Goal: Task Accomplishment & Management: Manage account settings

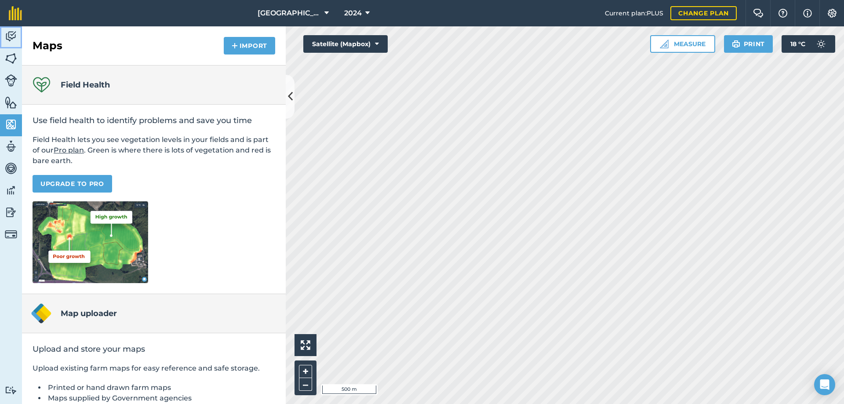
click at [14, 36] on img at bounding box center [11, 36] width 12 height 13
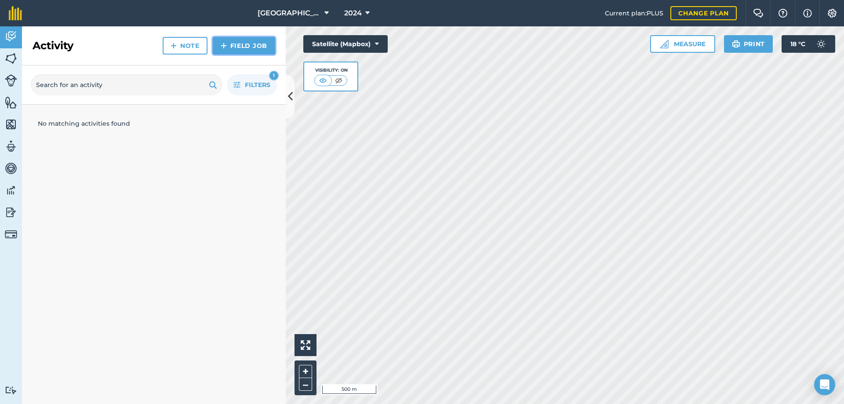
click at [245, 52] on link "Field Job" at bounding box center [244, 46] width 62 height 18
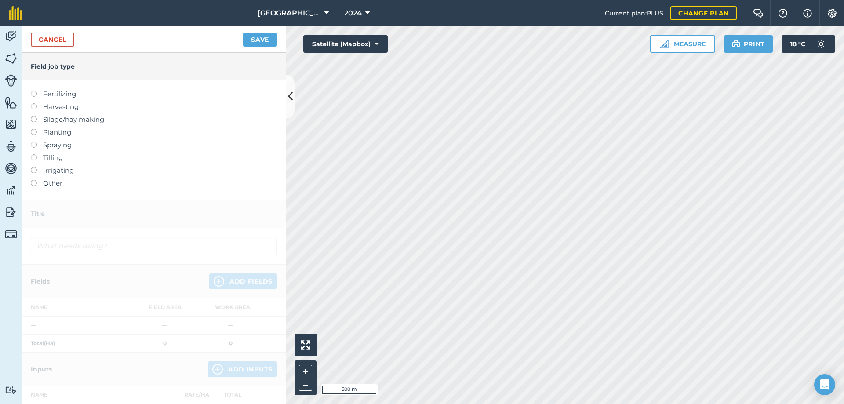
click at [33, 129] on label at bounding box center [37, 129] width 12 height 0
type input "Planting"
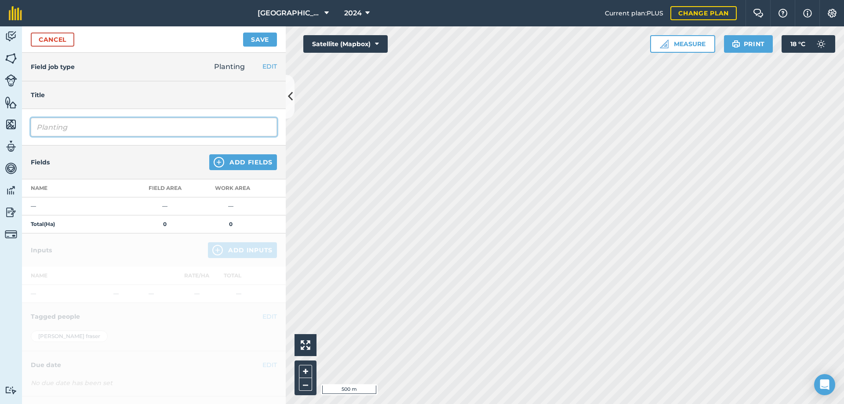
click at [59, 130] on input "Planting" at bounding box center [154, 127] width 246 height 18
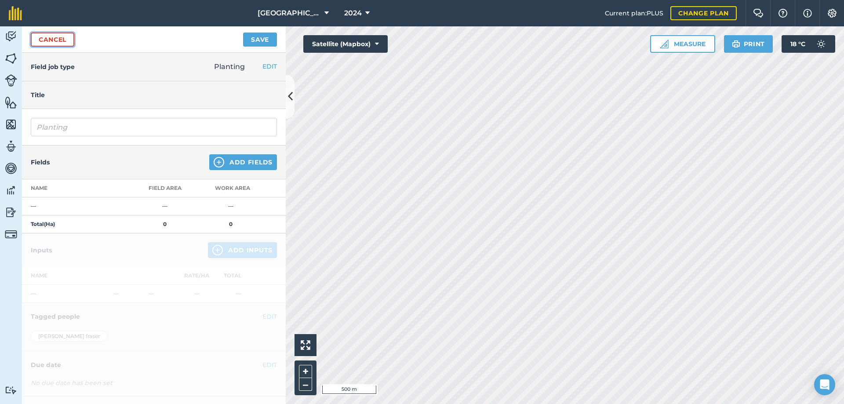
click at [60, 39] on link "Cancel" at bounding box center [53, 40] width 44 height 14
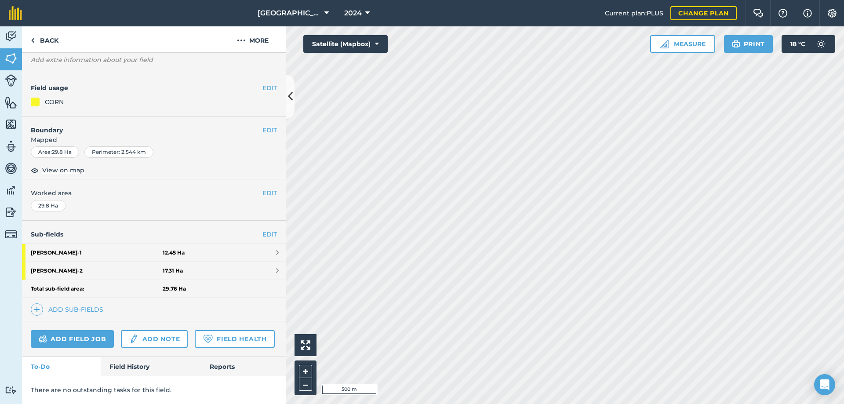
scroll to position [76, 0]
click at [141, 361] on link "Field History" at bounding box center [151, 366] width 100 height 19
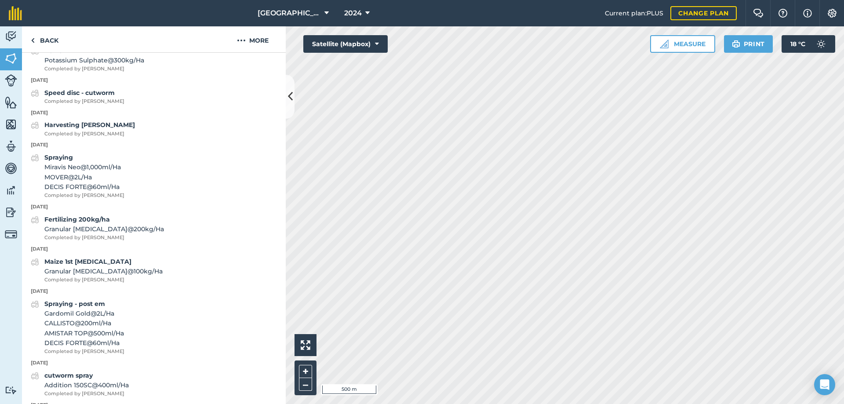
scroll to position [603, 0]
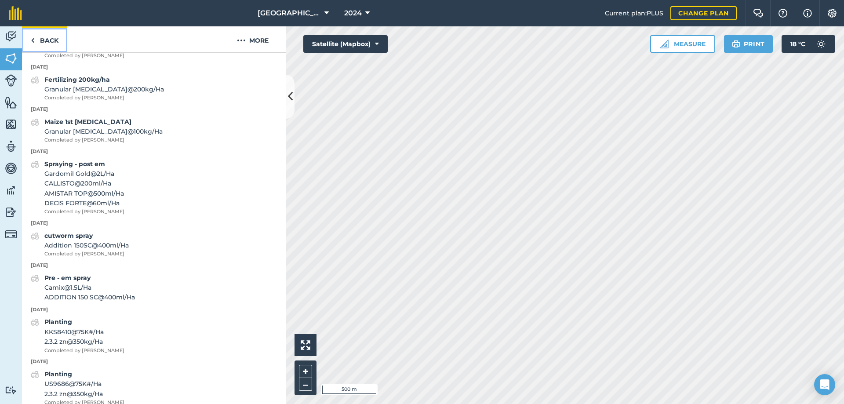
click at [52, 36] on link "Back" at bounding box center [44, 39] width 45 height 26
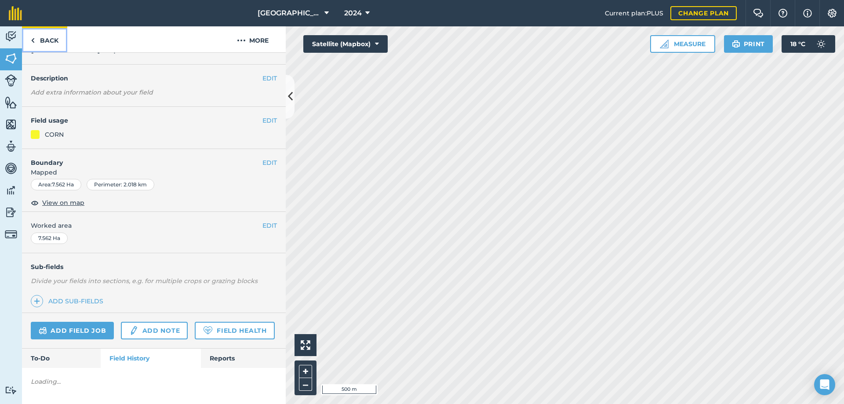
scroll to position [530, 0]
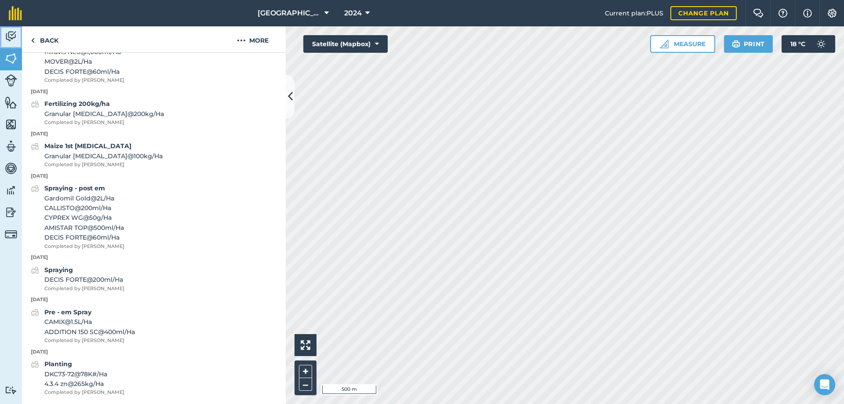
click at [8, 35] on img at bounding box center [11, 36] width 12 height 13
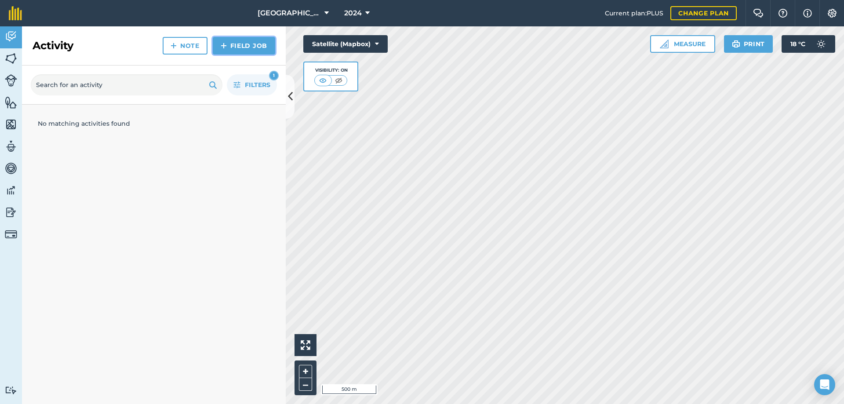
click at [248, 42] on link "Field Job" at bounding box center [244, 46] width 62 height 18
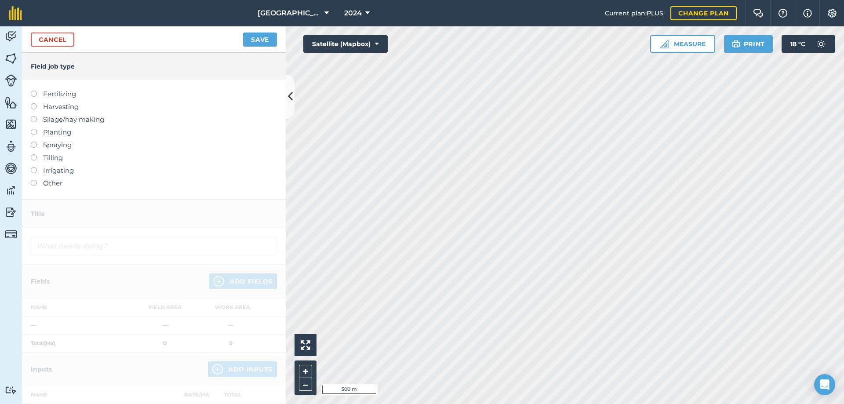
click at [34, 129] on label at bounding box center [37, 129] width 12 height 0
type input "Planting"
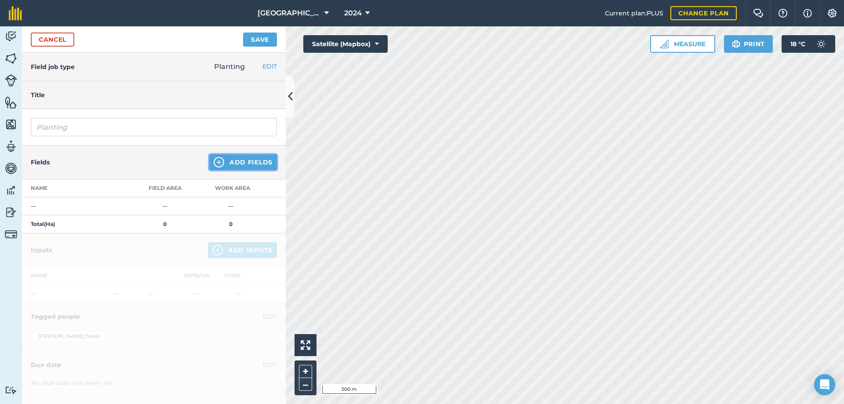
click at [255, 163] on button "Add Fields" at bounding box center [243, 162] width 68 height 16
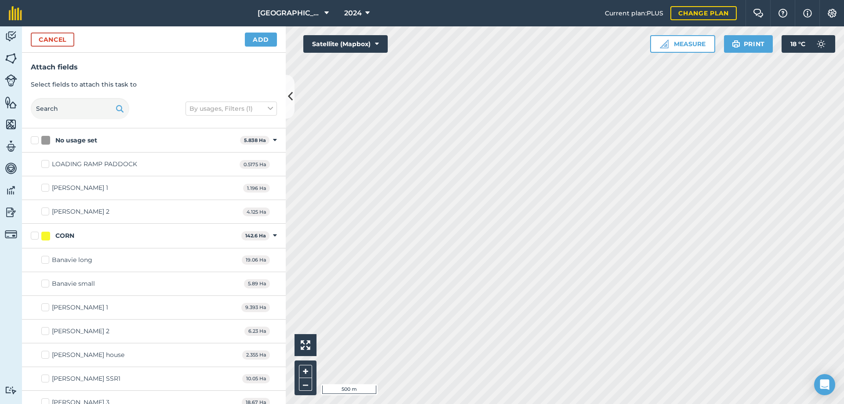
checkbox input "true"
click at [66, 40] on button "Cancel" at bounding box center [53, 40] width 44 height 14
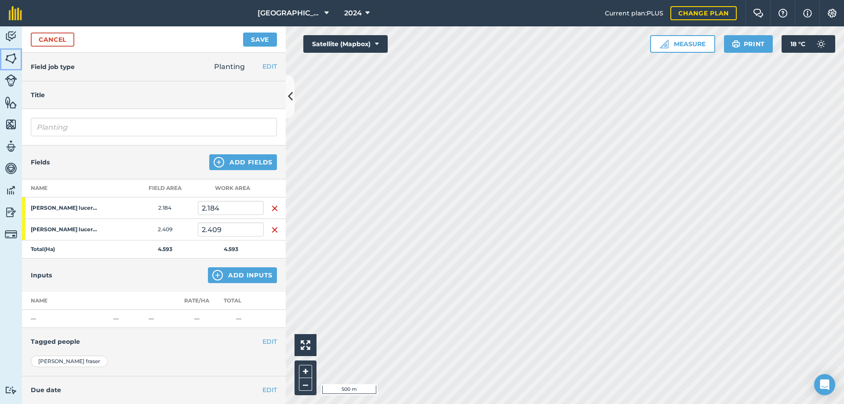
click at [13, 55] on img at bounding box center [11, 58] width 12 height 13
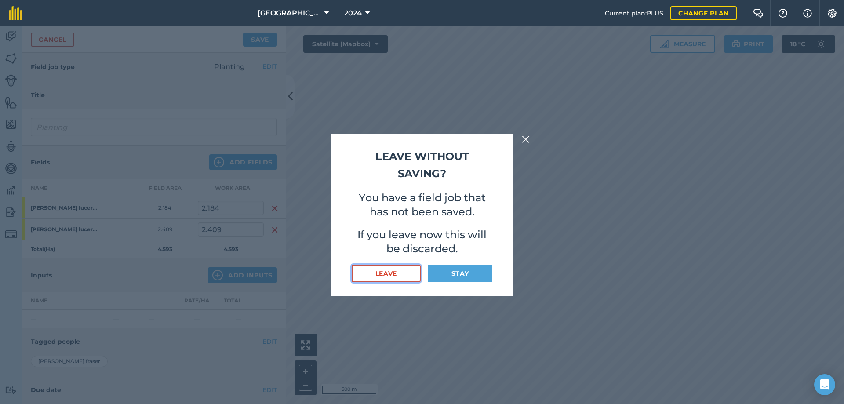
click at [382, 274] on button "Leave" at bounding box center [386, 274] width 69 height 18
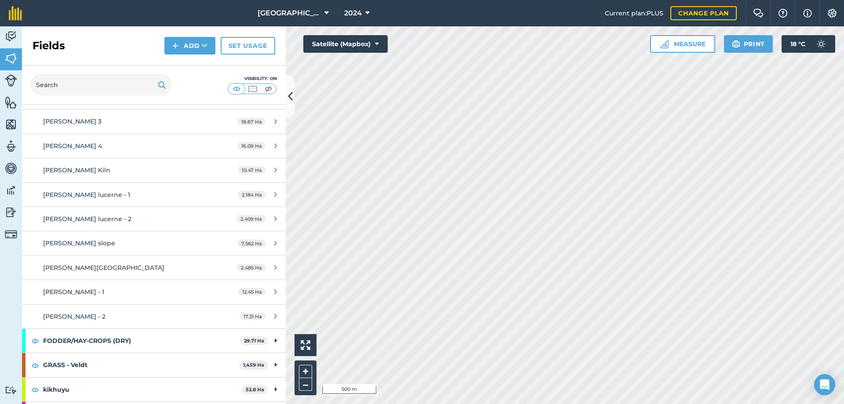
scroll to position [303, 0]
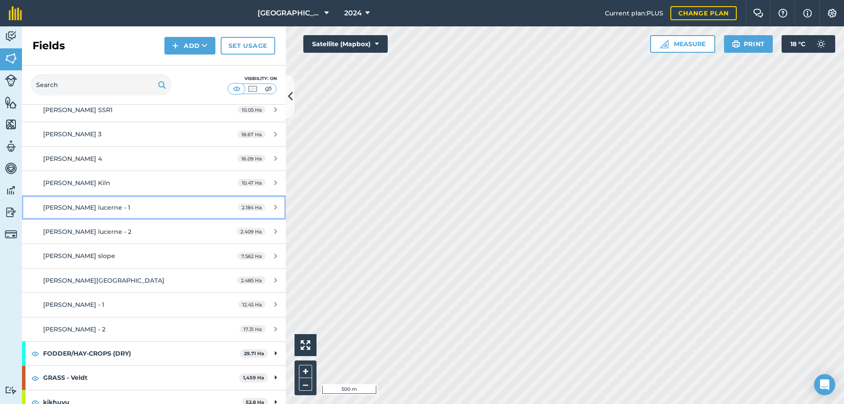
click at [149, 211] on div "[PERSON_NAME] lucerne - 1" at bounding box center [125, 208] width 165 height 10
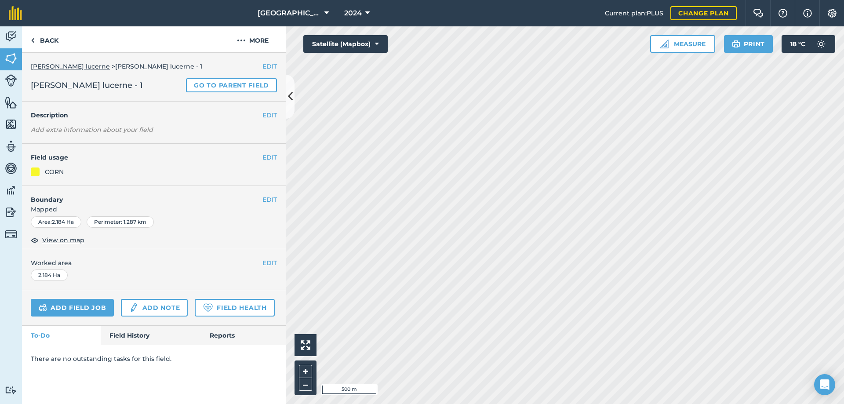
click at [51, 64] on link "[PERSON_NAME] lucerne" at bounding box center [70, 66] width 79 height 8
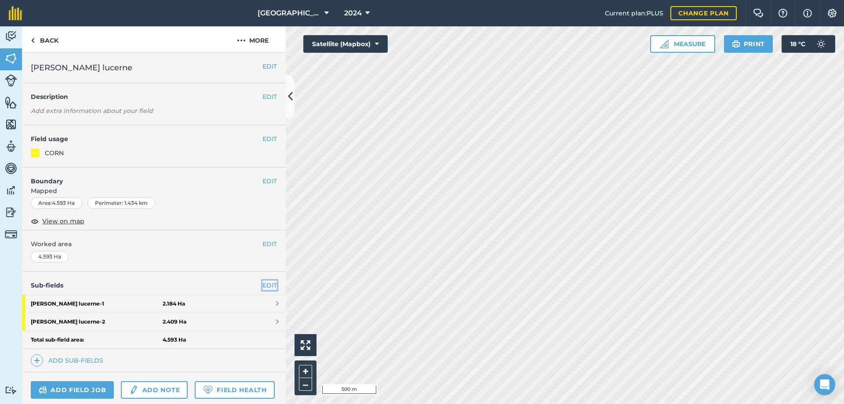
click at [262, 284] on link "EDIT" at bounding box center [269, 285] width 15 height 10
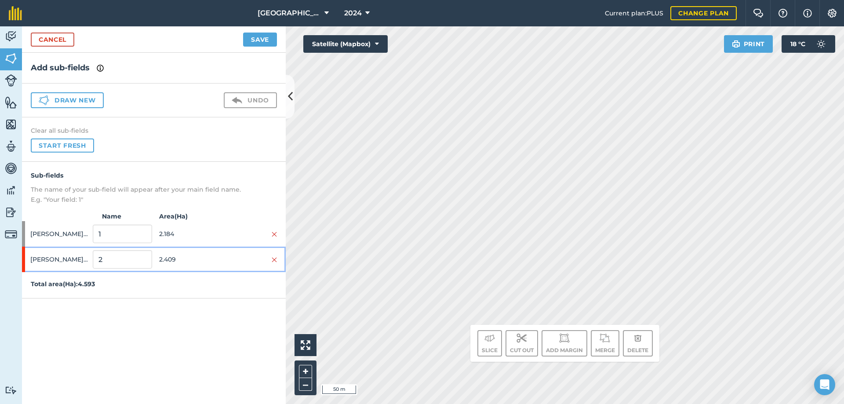
click at [278, 261] on div "[PERSON_NAME] lucerne 2 2.409" at bounding box center [154, 259] width 264 height 25
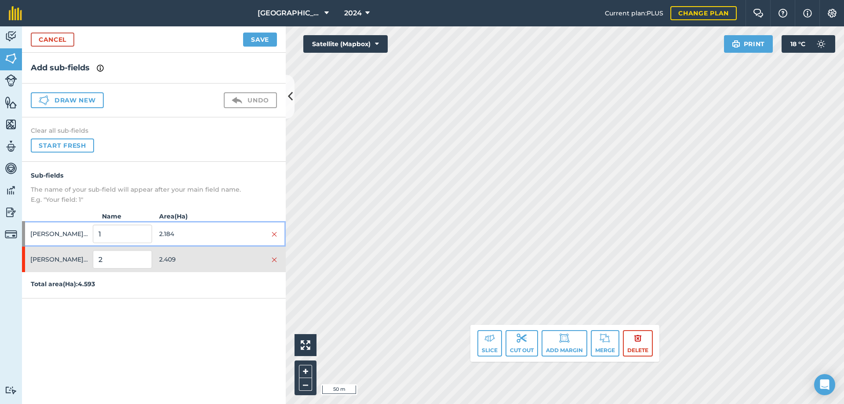
click at [271, 236] on div at bounding box center [247, 234] width 59 height 10
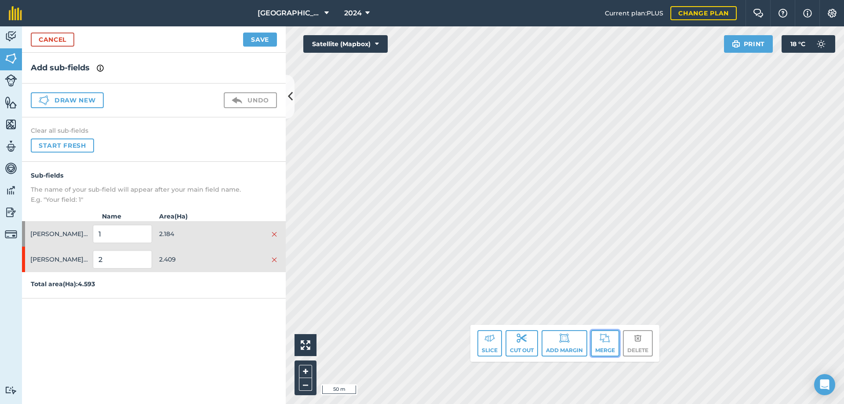
click at [600, 343] on button "Merge" at bounding box center [605, 343] width 29 height 26
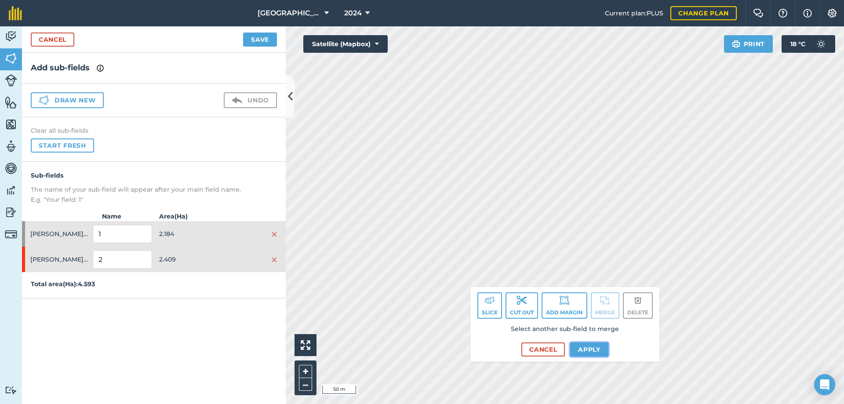
click at [595, 348] on button "Apply" at bounding box center [589, 349] width 38 height 14
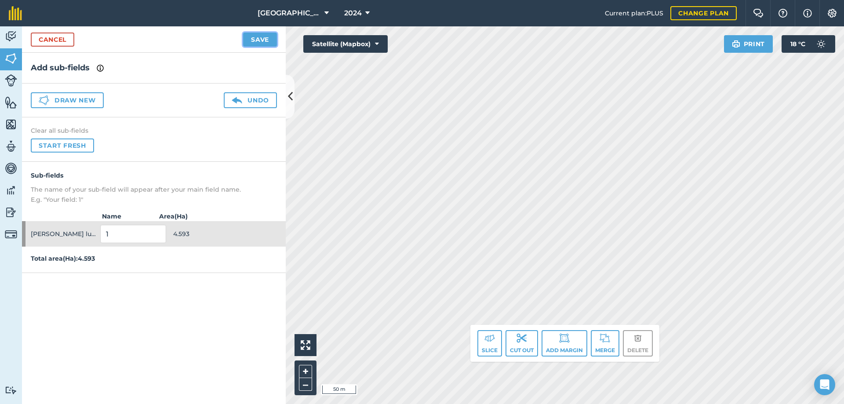
click at [261, 46] on button "Save" at bounding box center [260, 40] width 34 height 14
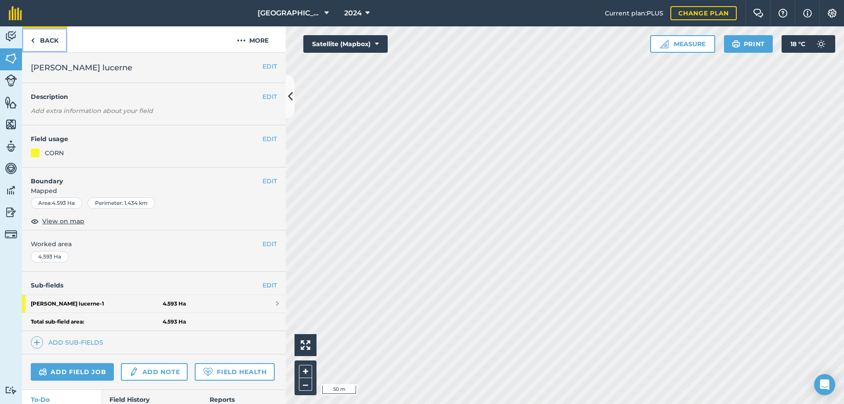
click at [47, 39] on link "Back" at bounding box center [44, 39] width 45 height 26
click at [44, 41] on link "Back" at bounding box center [44, 39] width 45 height 26
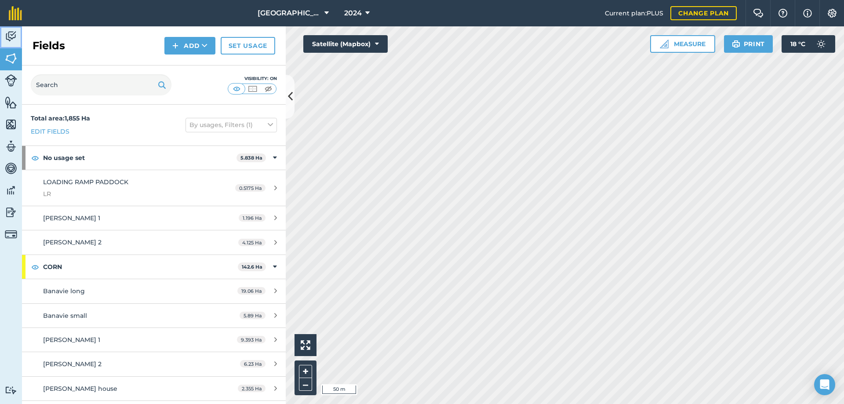
click at [15, 36] on img at bounding box center [11, 36] width 12 height 13
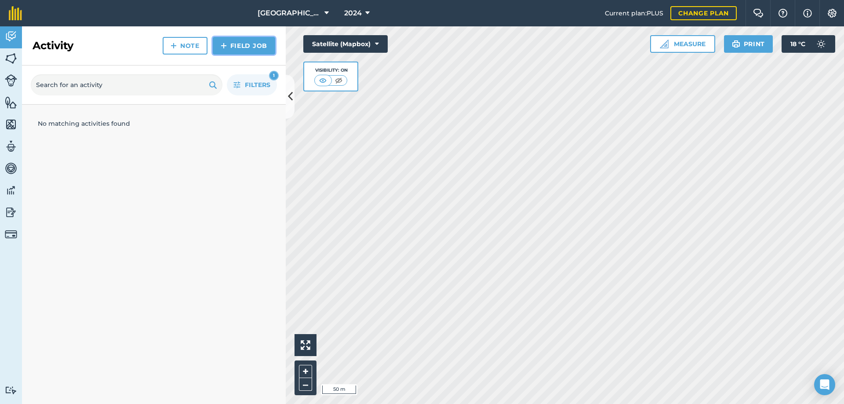
click at [249, 46] on link "Field Job" at bounding box center [244, 46] width 62 height 18
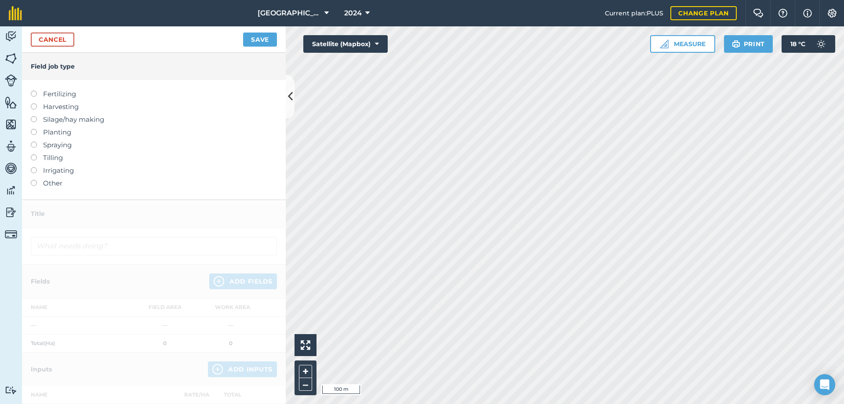
click at [34, 129] on label at bounding box center [37, 129] width 12 height 0
type input "Planting"
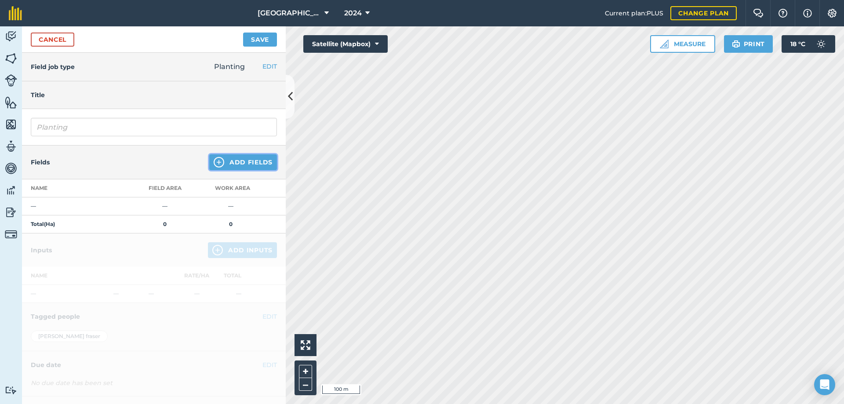
click at [223, 161] on button "Add Fields" at bounding box center [243, 162] width 68 height 16
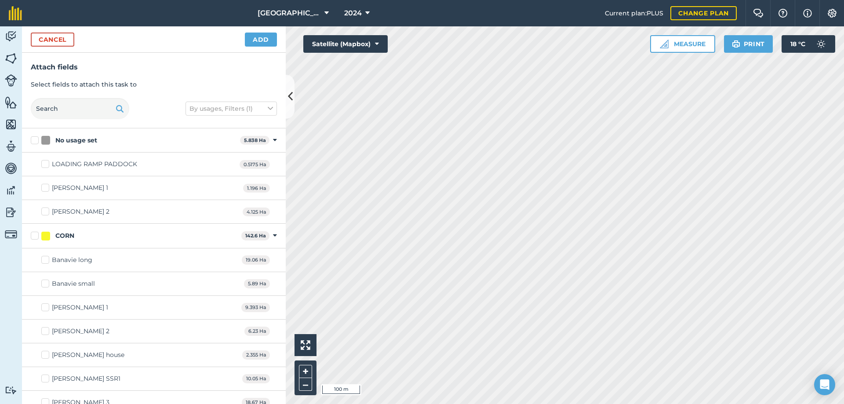
checkbox input "true"
click at [262, 35] on button "Add" at bounding box center [261, 40] width 32 height 14
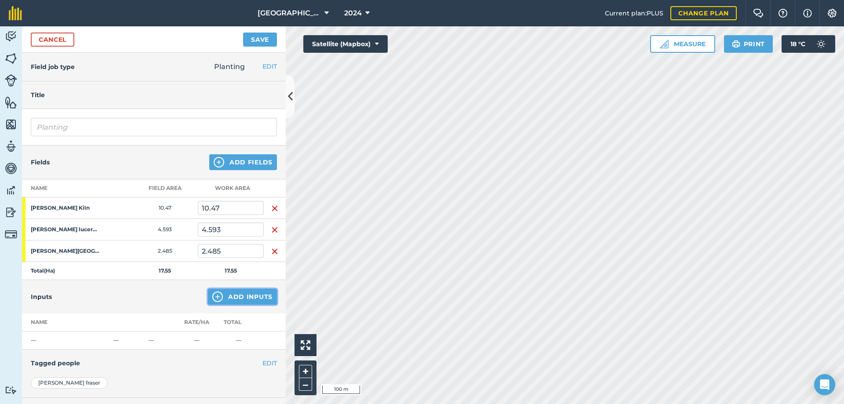
click at [244, 300] on button "Add Inputs" at bounding box center [242, 297] width 69 height 16
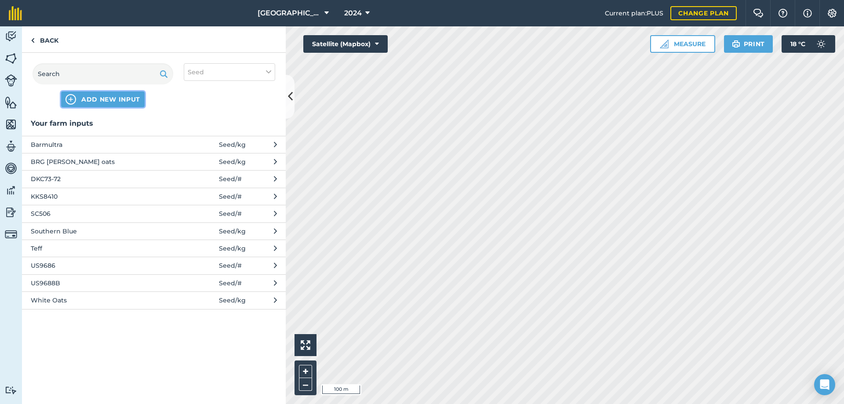
click at [98, 97] on span "ADD NEW INPUT" at bounding box center [110, 99] width 59 height 9
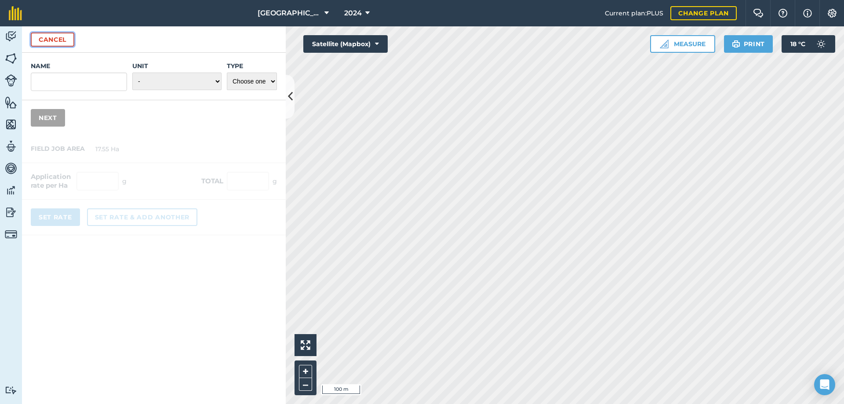
click at [65, 40] on button "Cancel" at bounding box center [53, 40] width 44 height 14
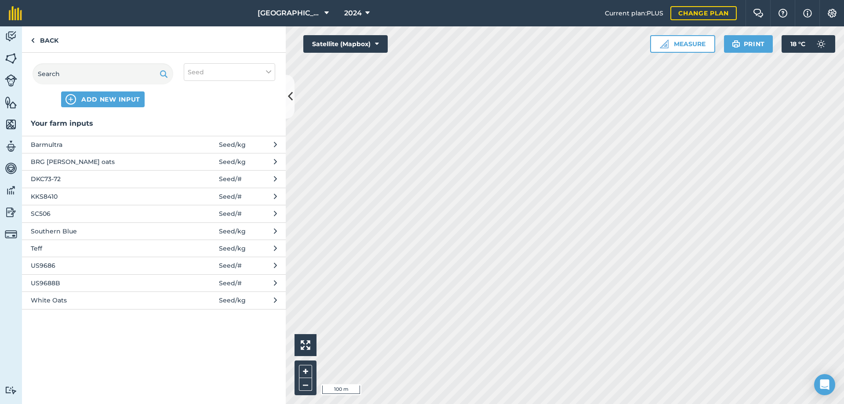
click at [258, 81] on div "ADD NEW INPUT Seed" at bounding box center [154, 85] width 264 height 65
click at [267, 76] on icon at bounding box center [268, 72] width 5 height 10
click at [73, 76] on input "text" at bounding box center [103, 73] width 141 height 21
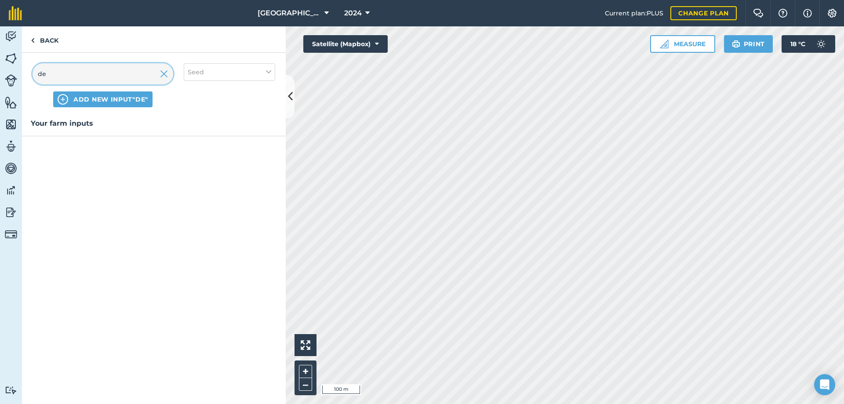
type input "d"
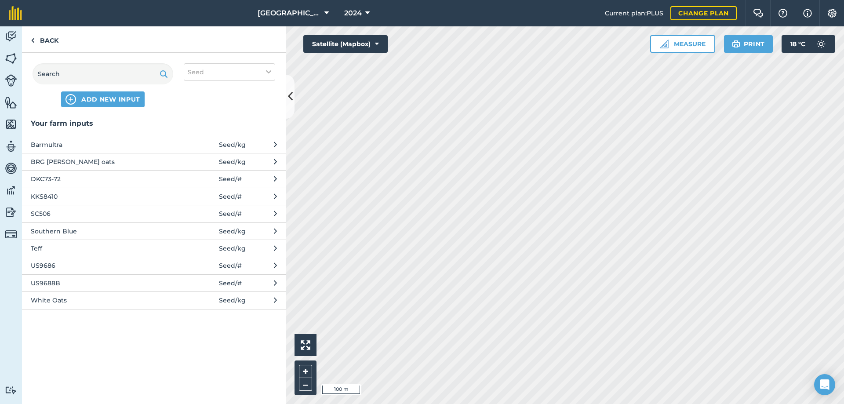
click at [110, 111] on div "ADD NEW INPUT Seed" at bounding box center [154, 85] width 264 height 65
click at [114, 103] on span "ADD NEW INPUT" at bounding box center [110, 99] width 59 height 9
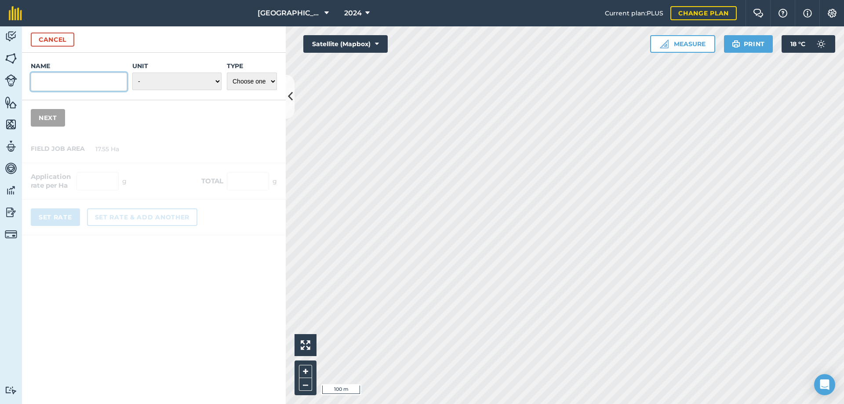
click at [72, 85] on input "Name" at bounding box center [79, 82] width 96 height 18
click at [56, 40] on button "Cancel" at bounding box center [53, 40] width 44 height 14
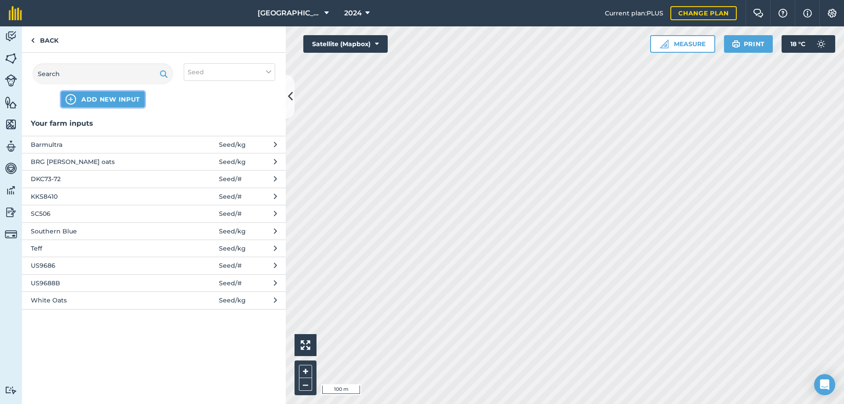
click at [97, 103] on span "ADD NEW INPUT" at bounding box center [110, 99] width 59 height 9
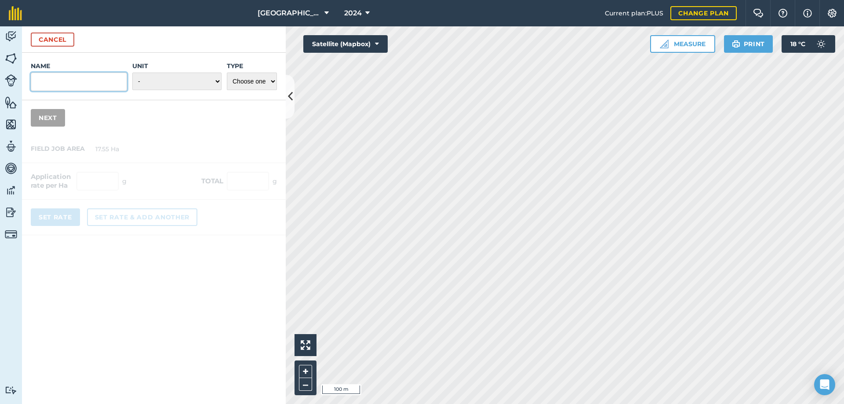
click at [63, 74] on input "Name" at bounding box center [79, 82] width 96 height 18
type input "DKC 73-76R"
click at [291, 76] on button at bounding box center [290, 97] width 9 height 44
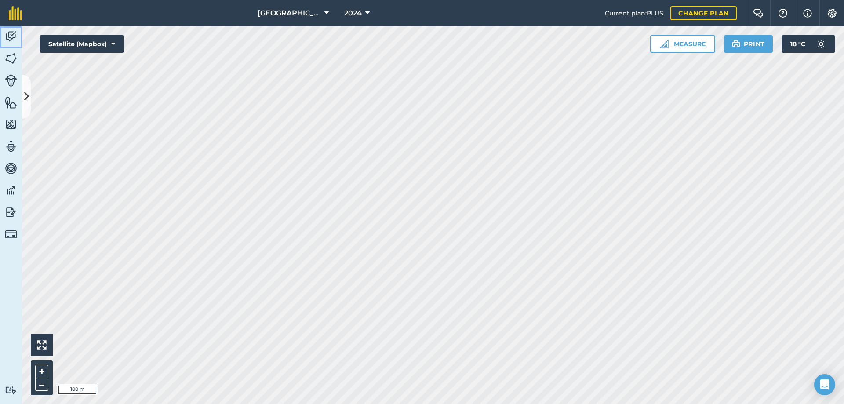
click at [9, 37] on img at bounding box center [11, 36] width 12 height 13
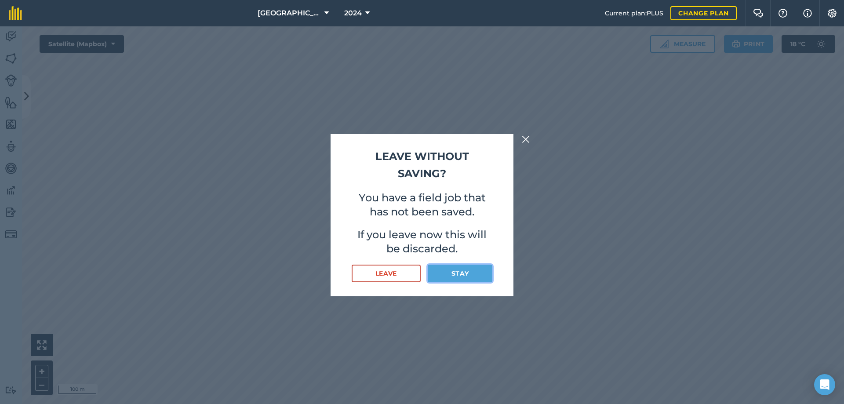
click at [458, 275] on button "Stay" at bounding box center [460, 274] width 65 height 18
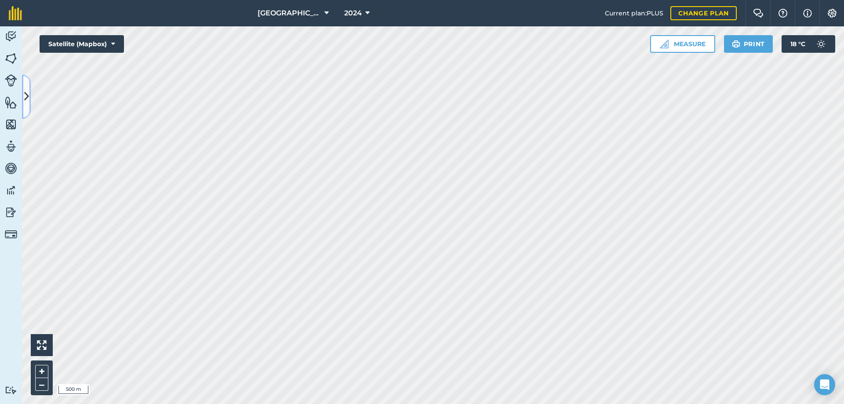
click at [29, 97] on button at bounding box center [26, 97] width 9 height 44
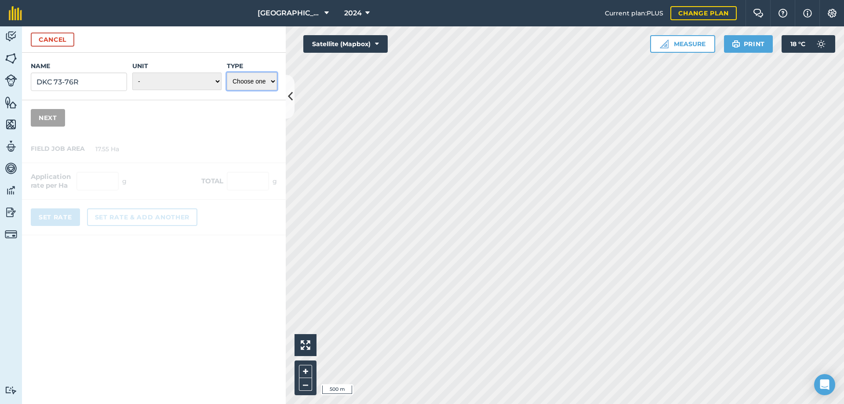
click at [268, 82] on select "Choose one Fertilizer Seed Spray Fuel Other" at bounding box center [252, 82] width 50 height 18
select select "SEED"
click at [227, 73] on select "Choose one Fertilizer Seed Spray Fuel Other" at bounding box center [252, 82] width 50 height 18
click at [217, 80] on select "- Grams/g Kilograms/kg Metric tonnes/t Millilitres/ml Litres/L Ounces/oz Pounds…" at bounding box center [176, 82] width 89 height 18
select select "COUNT"
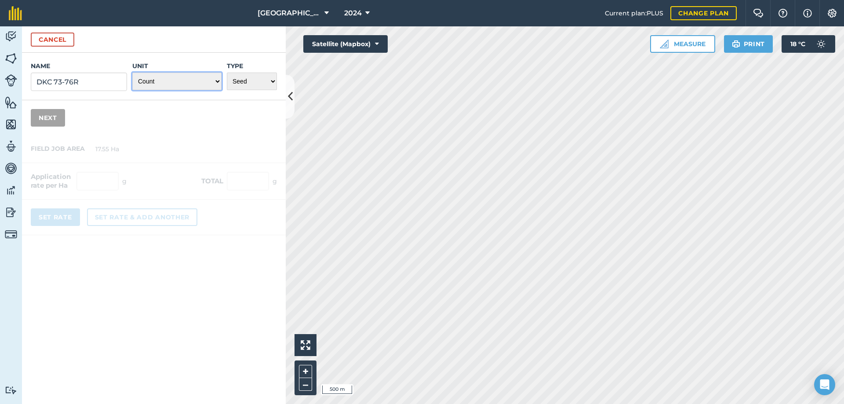
click at [132, 73] on select "- Grams/g Kilograms/kg Metric tonnes/t Millilitres/ml Litres/L Ounces/oz Pounds…" at bounding box center [176, 82] width 89 height 18
click at [55, 118] on button "Next" at bounding box center [48, 118] width 34 height 18
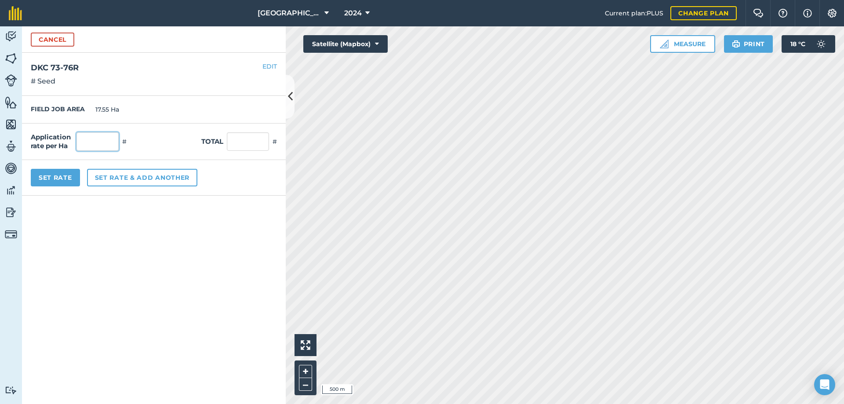
click at [98, 139] on input "text" at bounding box center [97, 141] width 42 height 18
type input "72,000"
type input "1,263,600"
click at [68, 182] on button "Set Rate" at bounding box center [55, 178] width 49 height 18
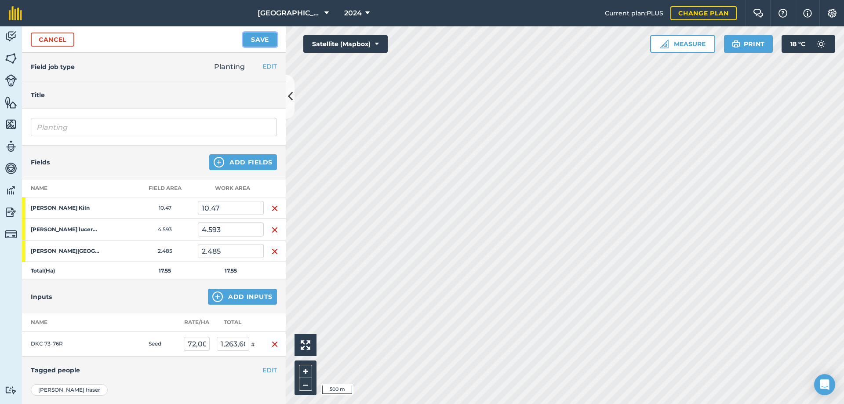
click at [274, 42] on button "Save" at bounding box center [260, 40] width 34 height 14
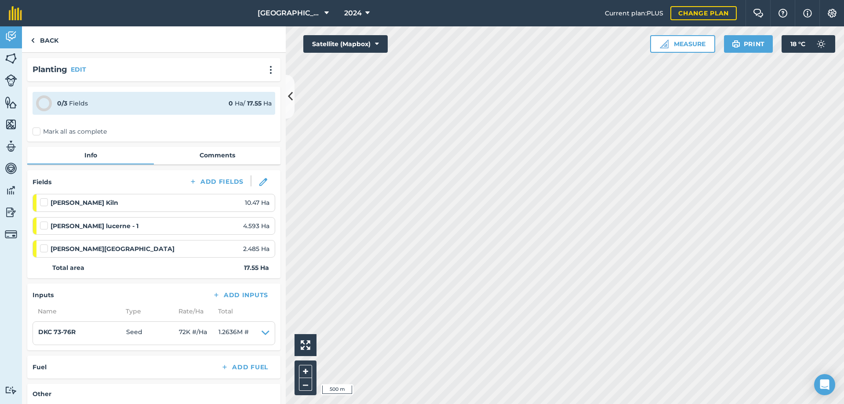
click at [44, 198] on label at bounding box center [45, 198] width 11 height 0
click at [44, 201] on input "checkbox" at bounding box center [43, 201] width 6 height 6
checkbox input "false"
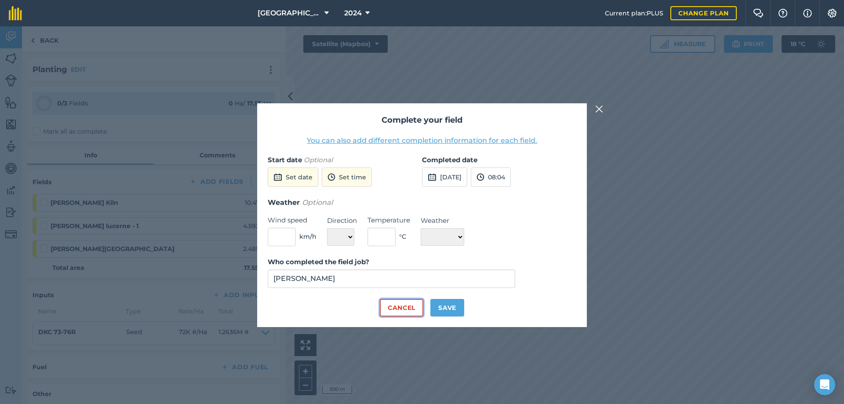
click at [412, 311] on button "Cancel" at bounding box center [402, 308] width 44 height 18
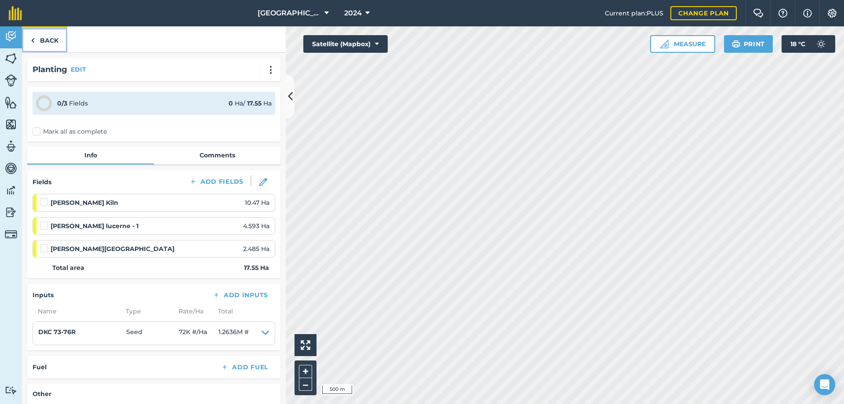
click at [61, 40] on link "Back" at bounding box center [44, 39] width 45 height 26
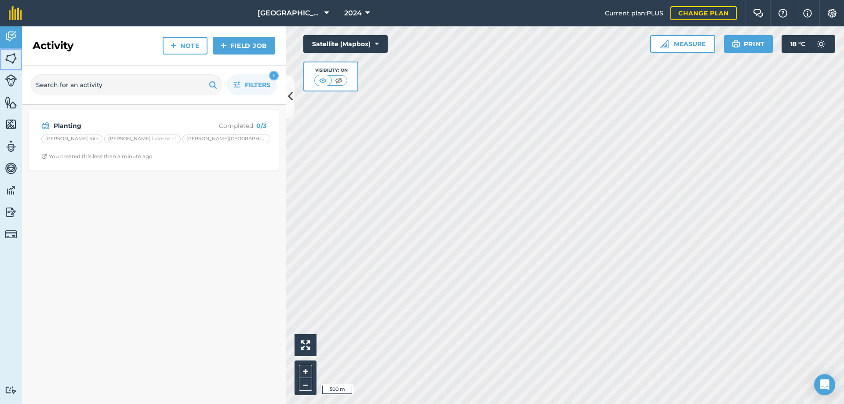
click at [11, 55] on img at bounding box center [11, 58] width 12 height 13
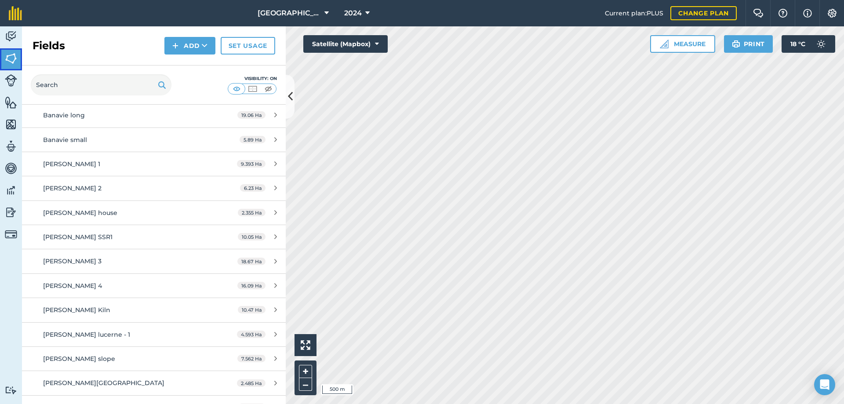
scroll to position [220, 0]
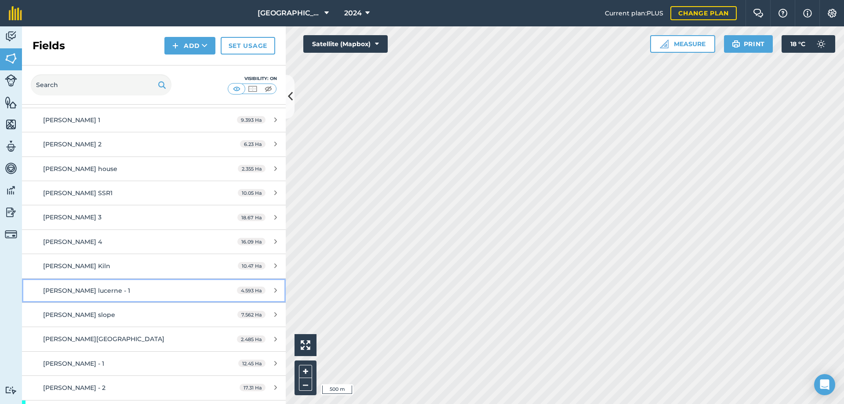
click at [265, 288] on div "4.593 Ha" at bounding box center [257, 290] width 58 height 7
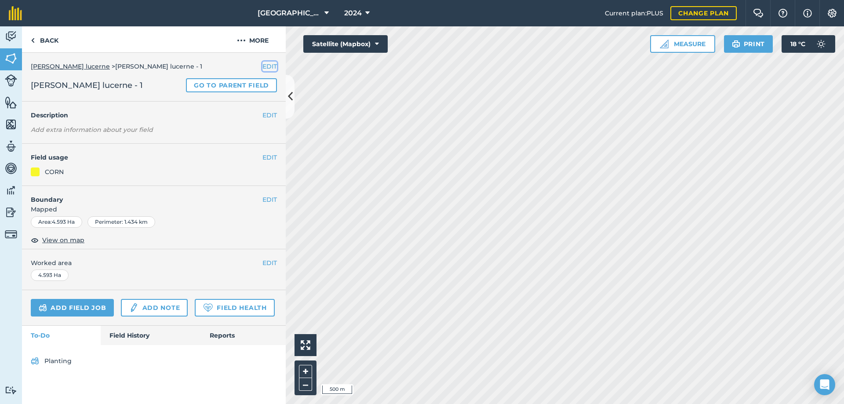
click at [272, 65] on button "EDIT" at bounding box center [269, 67] width 15 height 10
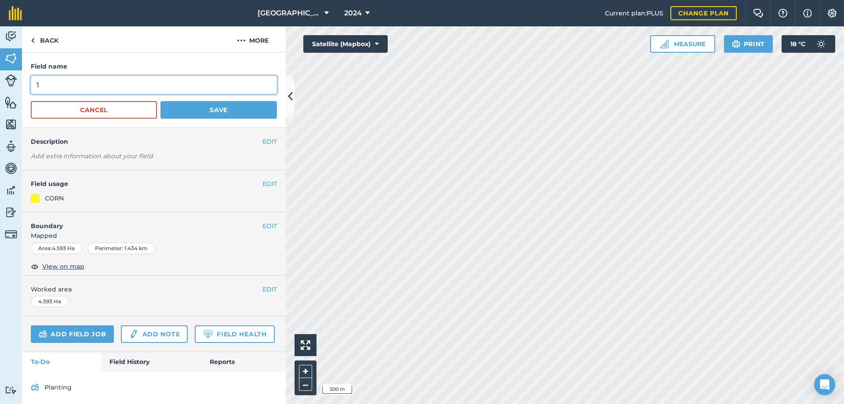
click at [59, 83] on input "1" at bounding box center [154, 85] width 246 height 18
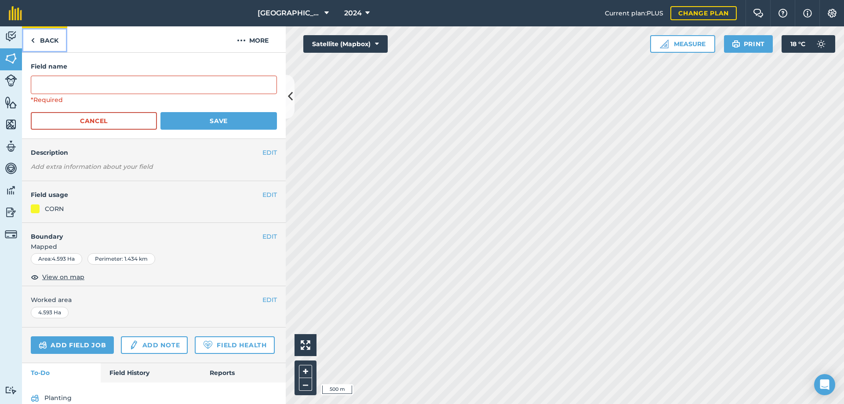
click at [49, 38] on link "Back" at bounding box center [44, 39] width 45 height 26
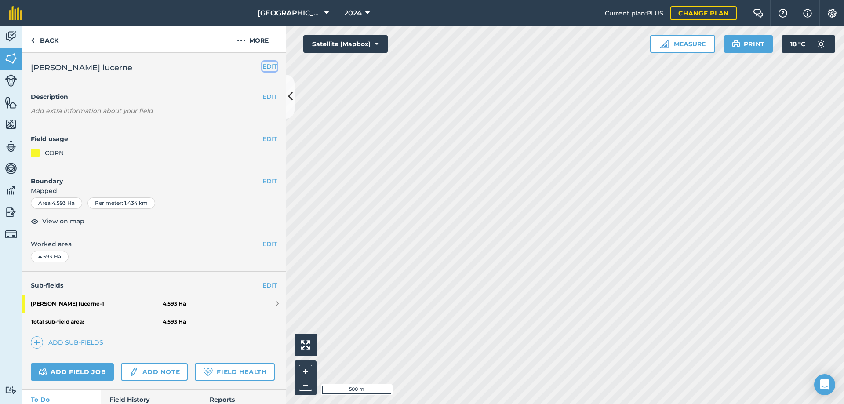
click at [263, 67] on button "EDIT" at bounding box center [269, 67] width 15 height 10
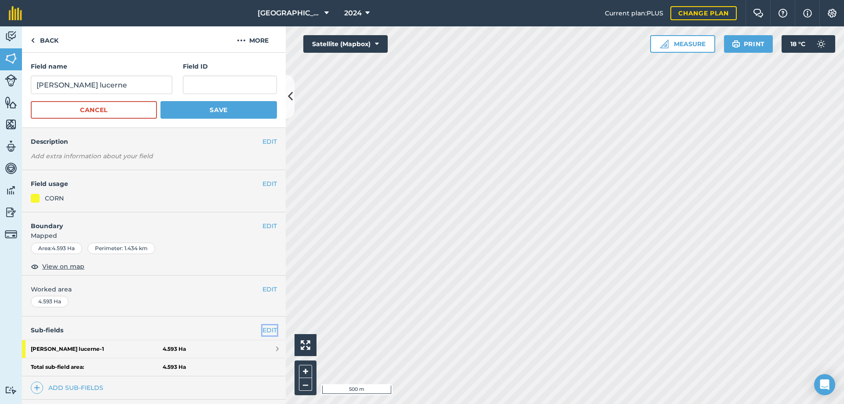
click at [262, 330] on link "EDIT" at bounding box center [269, 330] width 15 height 10
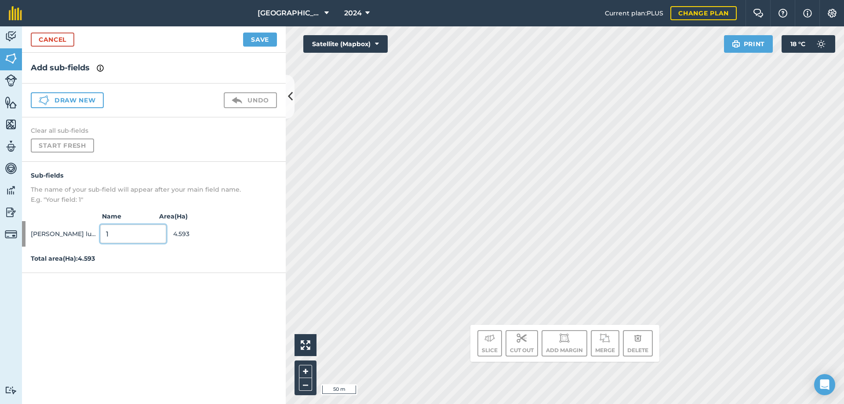
click at [130, 228] on input "1" at bounding box center [133, 234] width 66 height 18
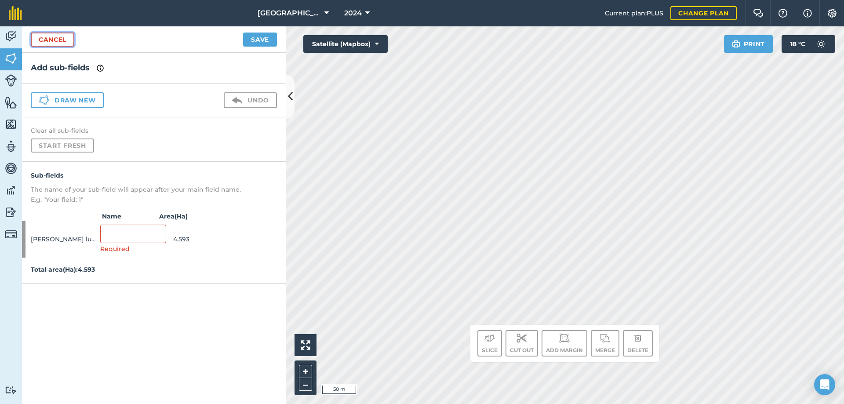
click at [47, 40] on link "Cancel" at bounding box center [53, 40] width 44 height 14
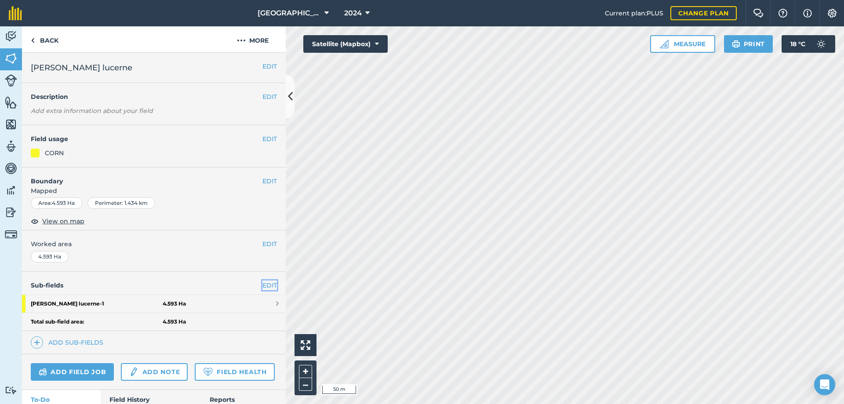
click at [262, 282] on link "EDIT" at bounding box center [269, 285] width 15 height 10
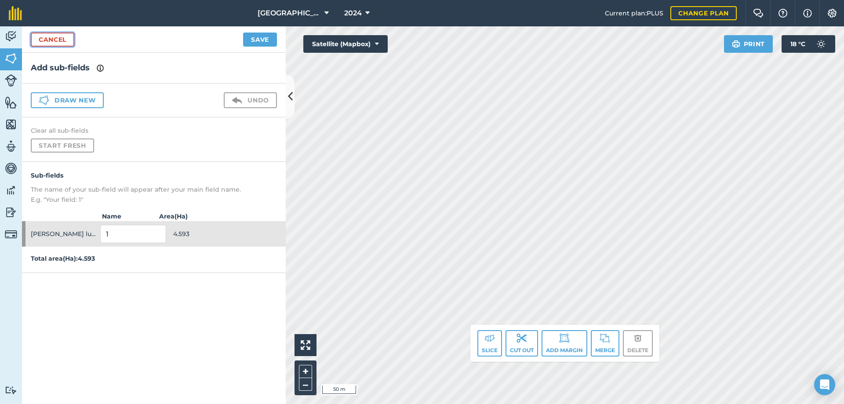
click at [52, 40] on link "Cancel" at bounding box center [53, 40] width 44 height 14
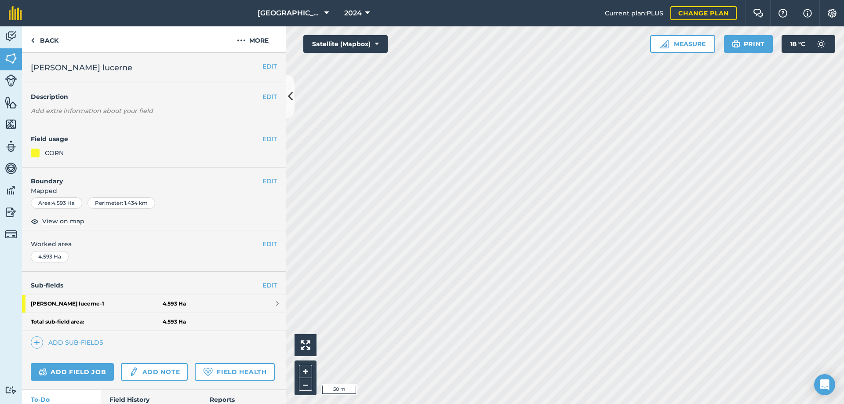
click at [262, 61] on div "EDIT [PERSON_NAME]" at bounding box center [154, 68] width 264 height 30
click at [262, 65] on button "EDIT" at bounding box center [269, 67] width 15 height 10
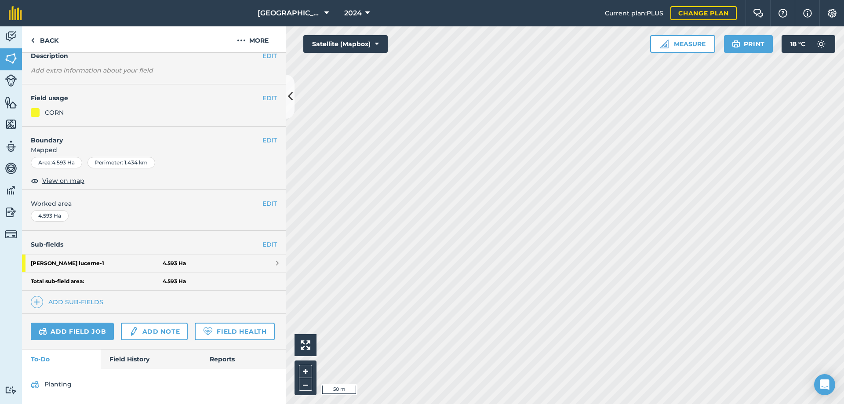
scroll to position [88, 0]
click at [262, 244] on link "EDIT" at bounding box center [269, 245] width 15 height 10
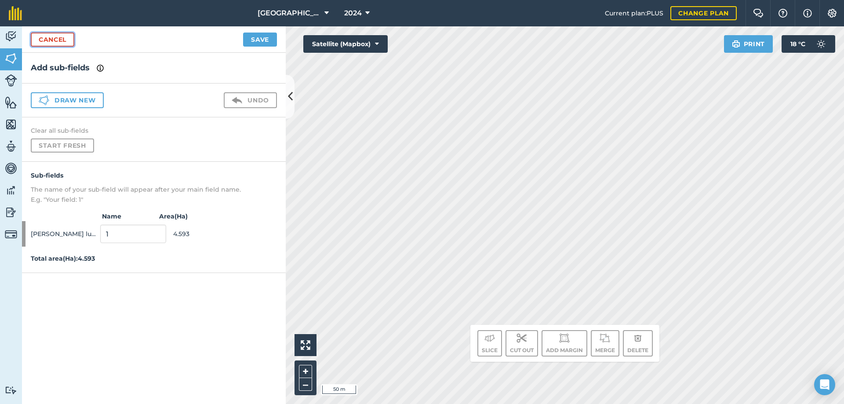
click at [58, 35] on link "Cancel" at bounding box center [53, 40] width 44 height 14
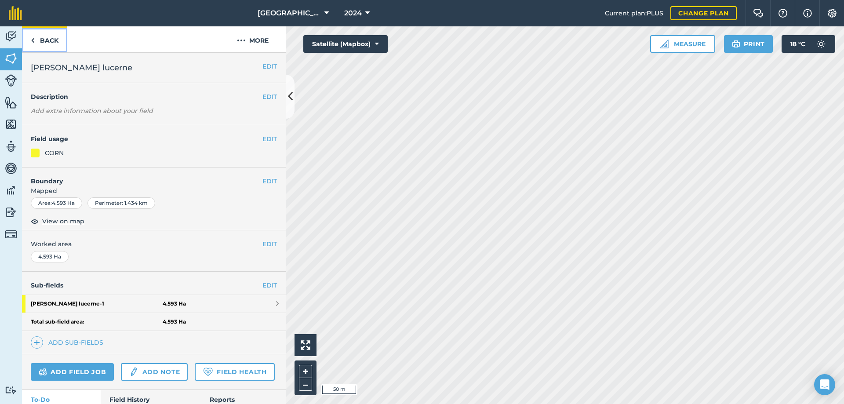
click at [38, 40] on link "Back" at bounding box center [44, 39] width 45 height 26
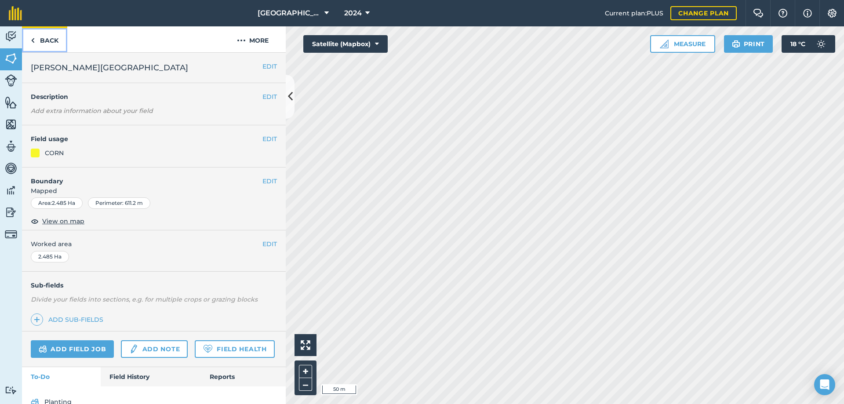
click at [52, 37] on link "Back" at bounding box center [44, 39] width 45 height 26
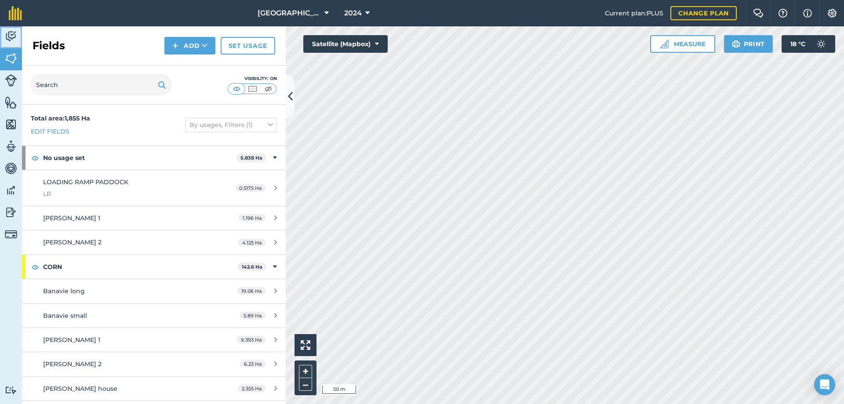
click at [11, 30] on img at bounding box center [11, 36] width 12 height 13
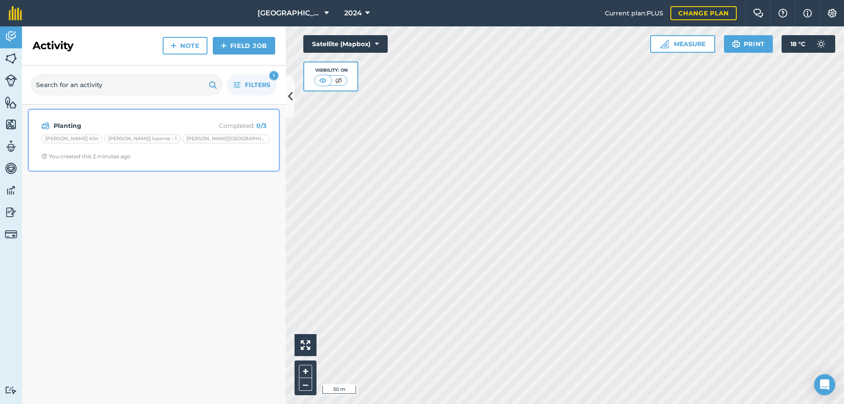
click at [230, 127] on p "Completed : 0 / 3" at bounding box center [231, 126] width 70 height 10
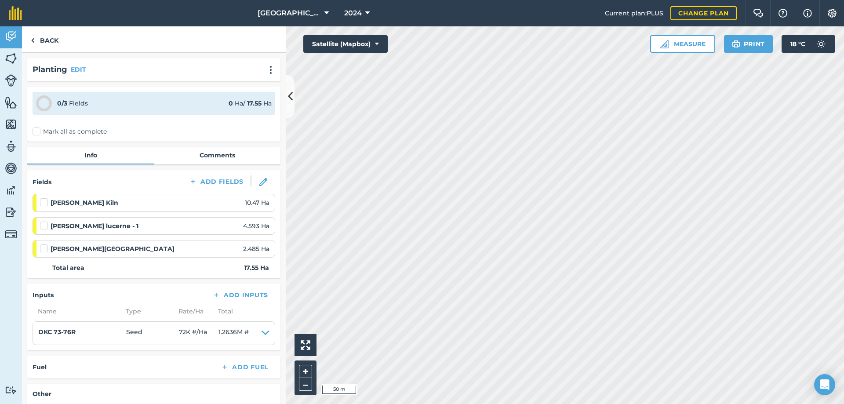
click at [44, 221] on label at bounding box center [45, 221] width 11 height 0
click at [44, 227] on input "checkbox" at bounding box center [43, 224] width 6 height 6
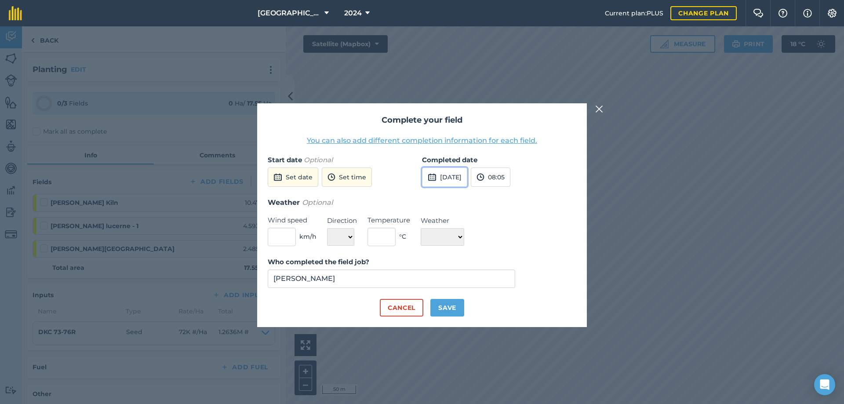
click at [438, 175] on button "[DATE]" at bounding box center [444, 176] width 45 height 19
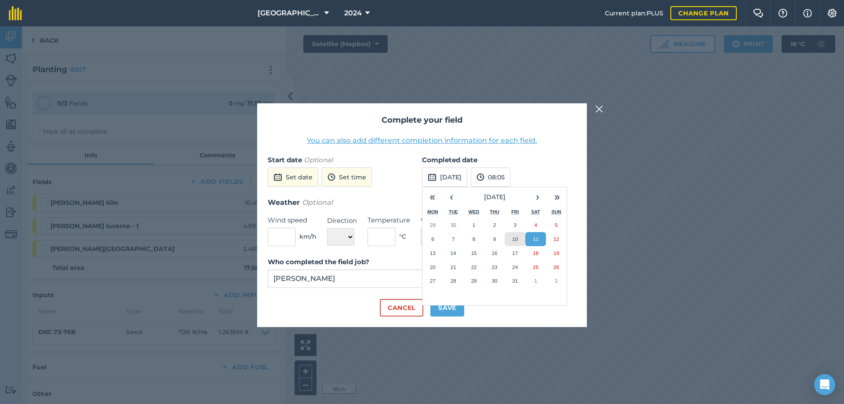
click at [516, 237] on abbr "10" at bounding box center [515, 239] width 6 height 6
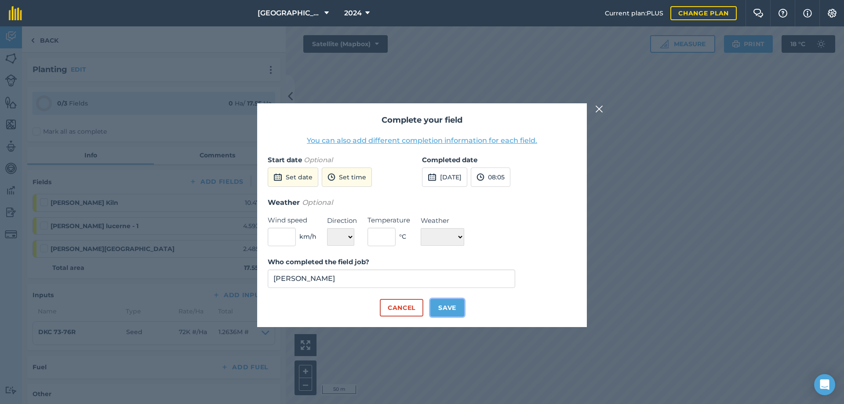
click at [457, 306] on button "Save" at bounding box center [447, 308] width 34 height 18
checkbox input "true"
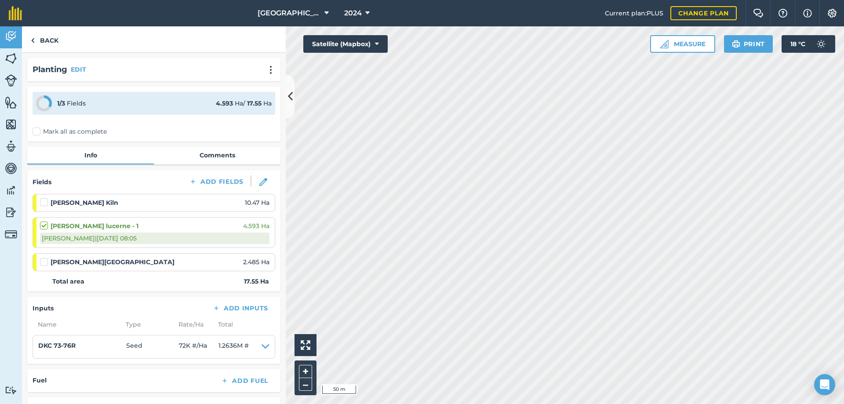
click at [56, 263] on strong "[PERSON_NAME][GEOGRAPHIC_DATA]" at bounding box center [113, 262] width 124 height 10
click at [49, 261] on div at bounding box center [45, 262] width 11 height 9
click at [46, 258] on label at bounding box center [45, 258] width 11 height 0
click at [46, 262] on input "checkbox" at bounding box center [43, 261] width 6 height 6
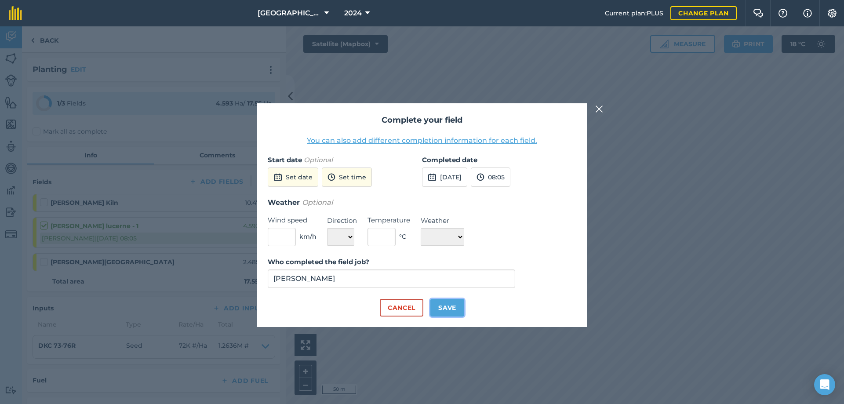
click at [447, 306] on button "Save" at bounding box center [447, 308] width 34 height 18
checkbox input "true"
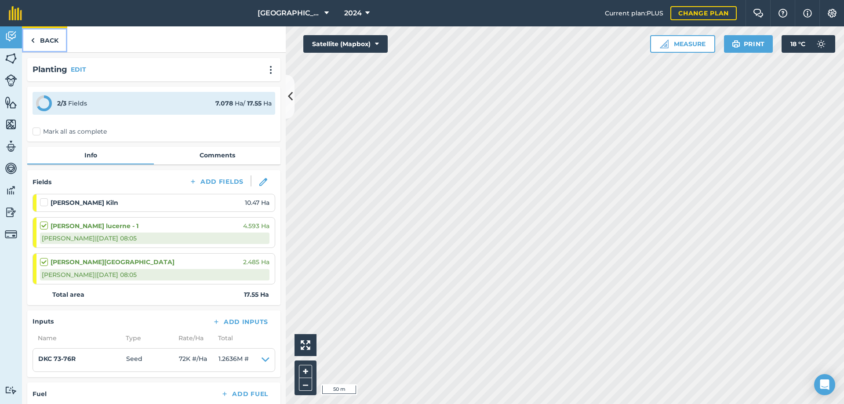
click at [51, 39] on link "Back" at bounding box center [44, 39] width 45 height 26
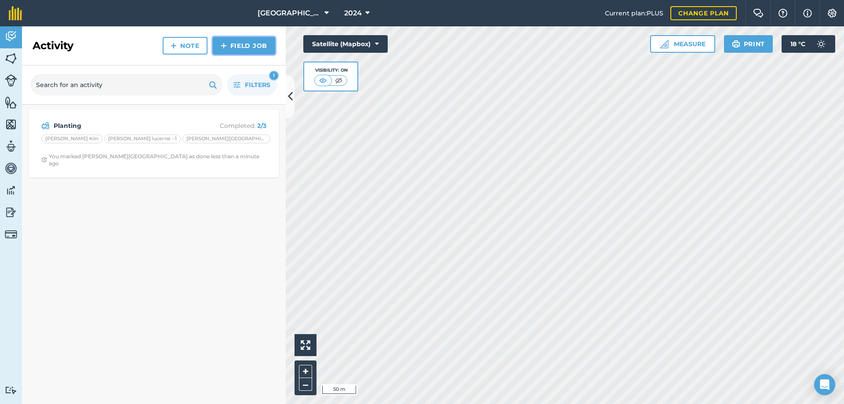
click at [250, 50] on link "Field Job" at bounding box center [244, 46] width 62 height 18
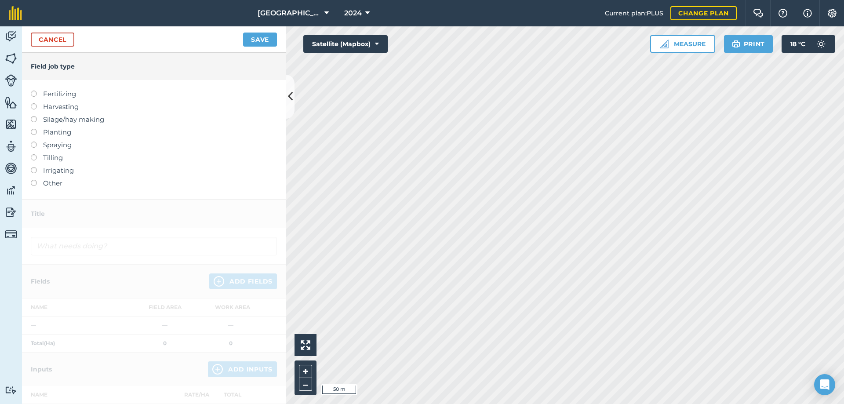
click at [31, 135] on label "Planting" at bounding box center [154, 132] width 246 height 11
type input "Planting"
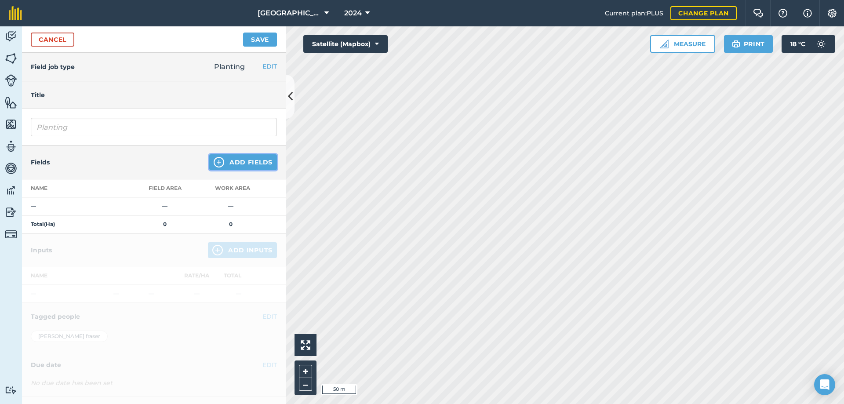
click at [237, 161] on button "Add Fields" at bounding box center [243, 162] width 68 height 16
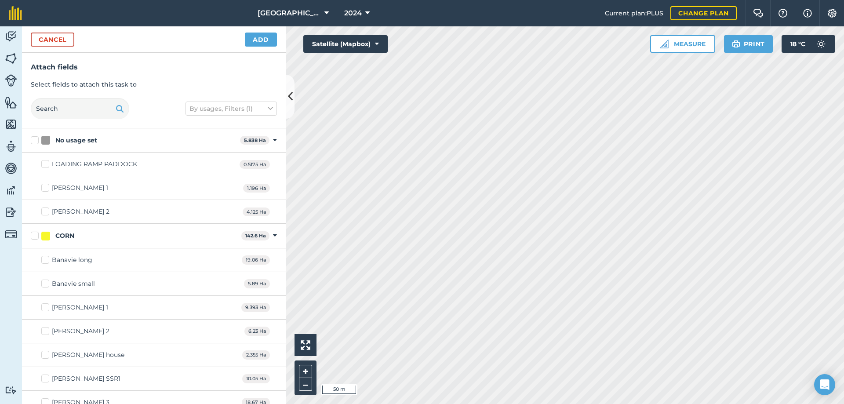
checkbox input "true"
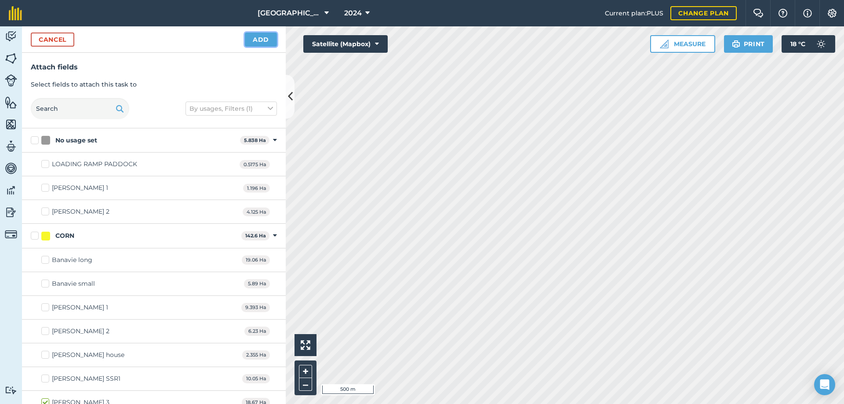
click at [265, 40] on button "Add" at bounding box center [261, 40] width 32 height 14
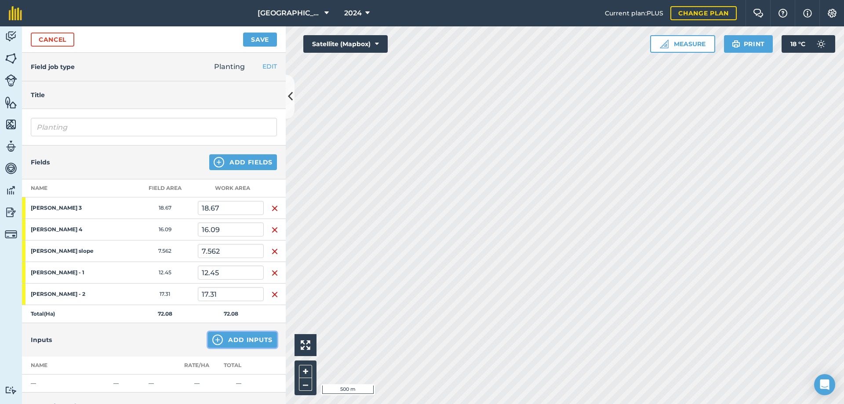
click at [250, 341] on button "Add Inputs" at bounding box center [242, 340] width 69 height 16
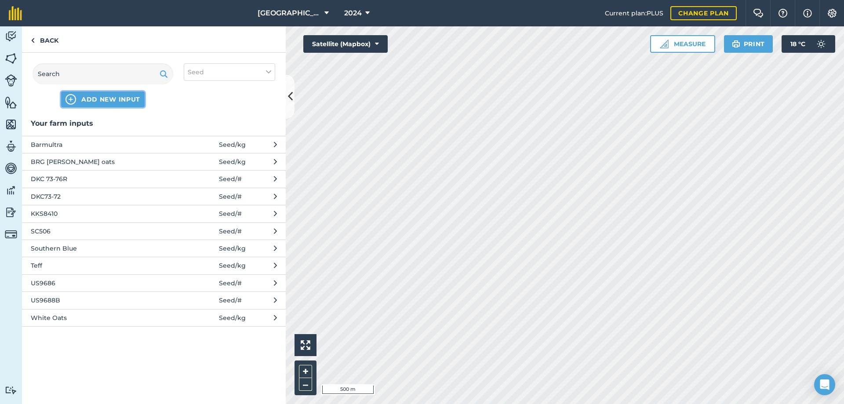
click at [103, 102] on span "ADD NEW INPUT" at bounding box center [110, 99] width 59 height 9
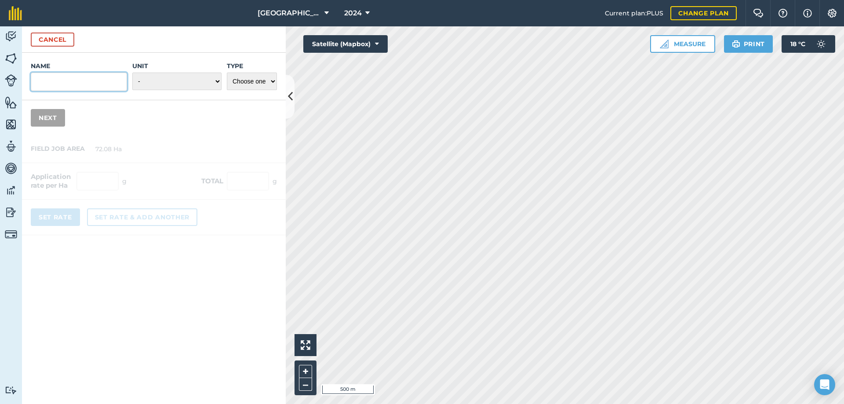
click at [76, 81] on input "Name" at bounding box center [79, 82] width 96 height 18
type input "US 9886R"
click at [169, 80] on select "- Grams/g Kilograms/kg Metric tonnes/t Millilitres/ml Litres/L Ounces/oz Pounds…" at bounding box center [176, 82] width 89 height 18
select select "COUNT"
click at [132, 73] on select "- Grams/g Kilograms/kg Metric tonnes/t Millilitres/ml Litres/L Ounces/oz Pounds…" at bounding box center [176, 82] width 89 height 18
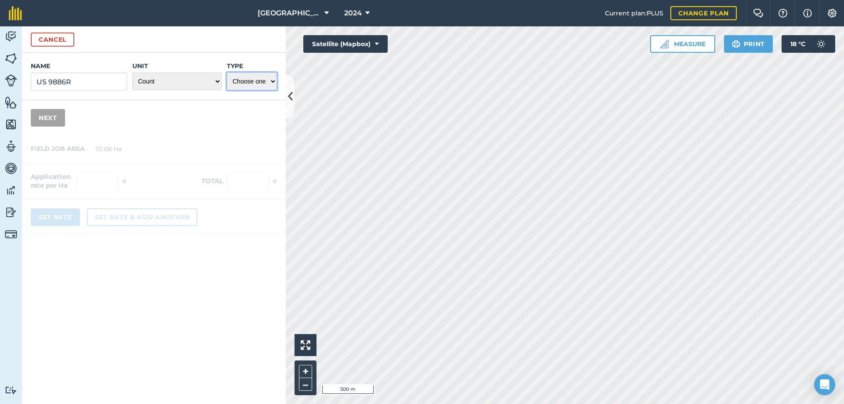
click at [253, 84] on select "Choose one Fertilizer Seed Spray Fuel Other" at bounding box center [252, 82] width 50 height 18
select select "SEED"
click at [227, 73] on select "Choose one Fertilizer Seed Spray Fuel Other" at bounding box center [252, 82] width 50 height 18
click at [49, 116] on button "Next" at bounding box center [48, 118] width 34 height 18
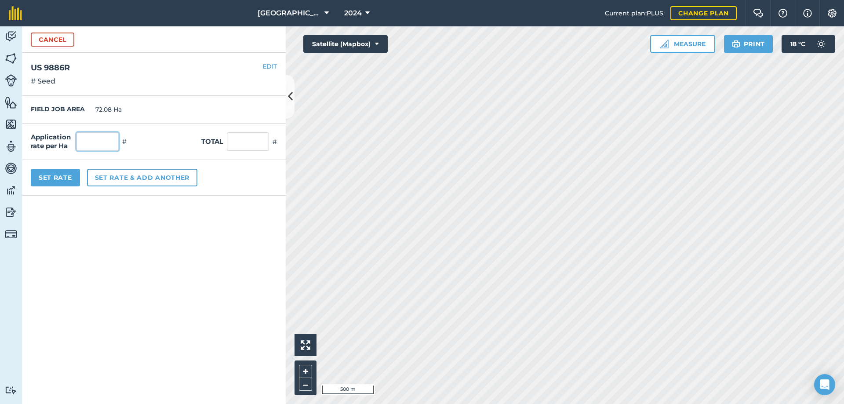
click at [95, 147] on input "text" at bounding box center [97, 141] width 42 height 18
type input "72,000"
type input "5,189,760"
click at [54, 178] on button "Set Rate" at bounding box center [55, 178] width 49 height 18
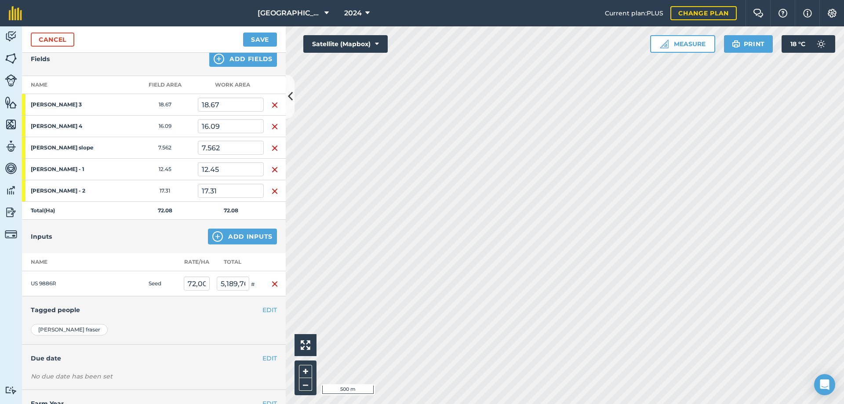
scroll to position [132, 0]
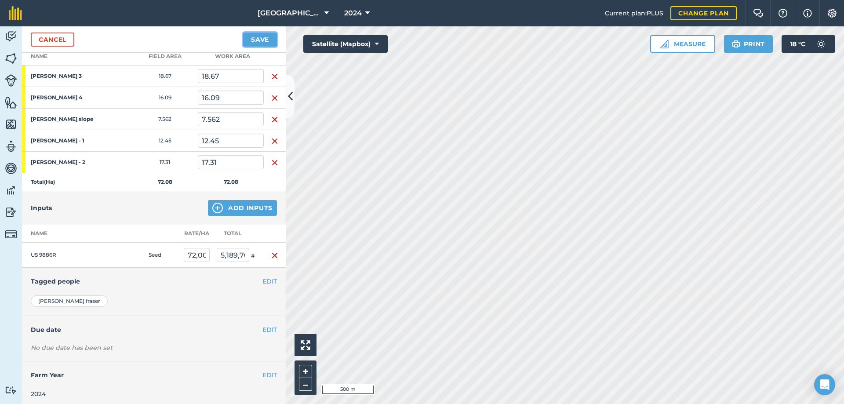
click at [259, 39] on button "Save" at bounding box center [260, 40] width 34 height 14
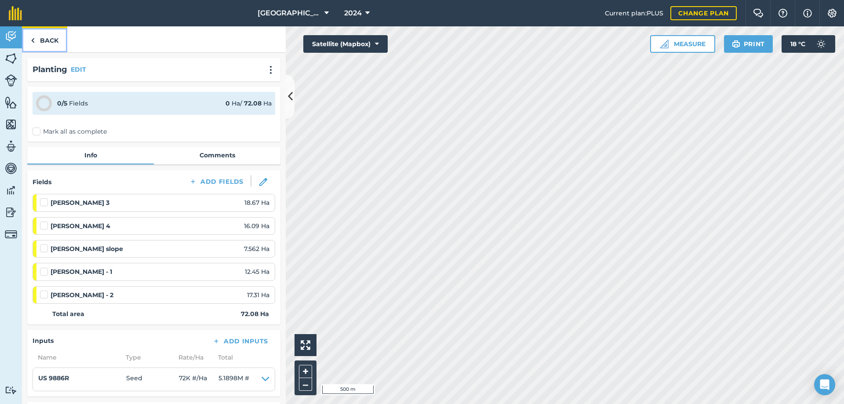
click at [44, 43] on link "Back" at bounding box center [44, 39] width 45 height 26
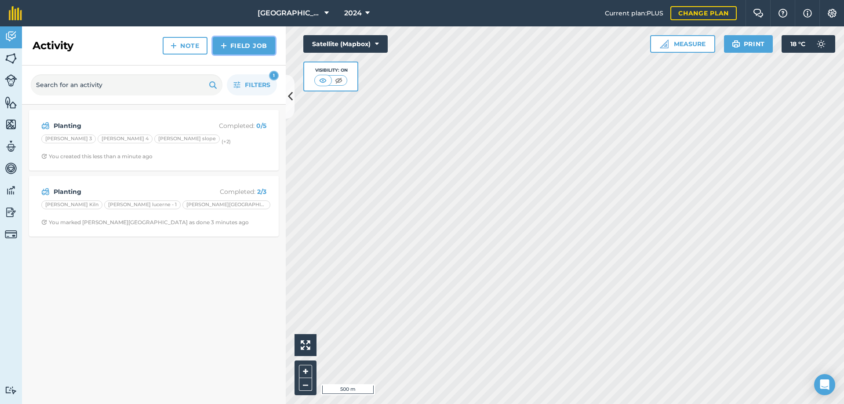
click at [251, 42] on link "Field Job" at bounding box center [244, 46] width 62 height 18
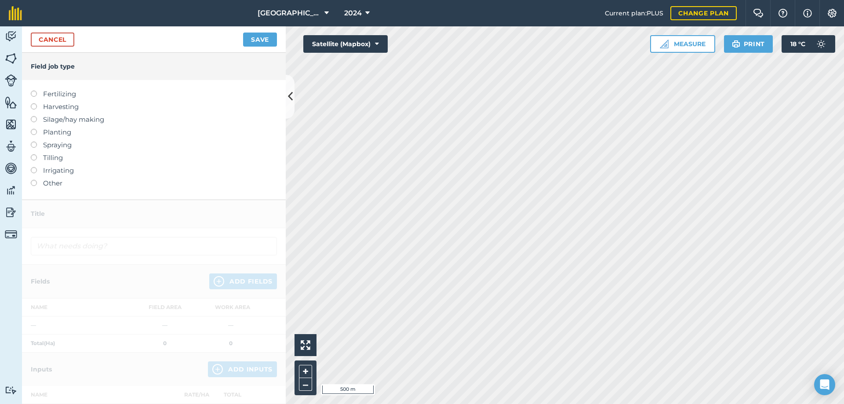
click at [36, 91] on label at bounding box center [37, 91] width 12 height 0
type input "Fertilizing"
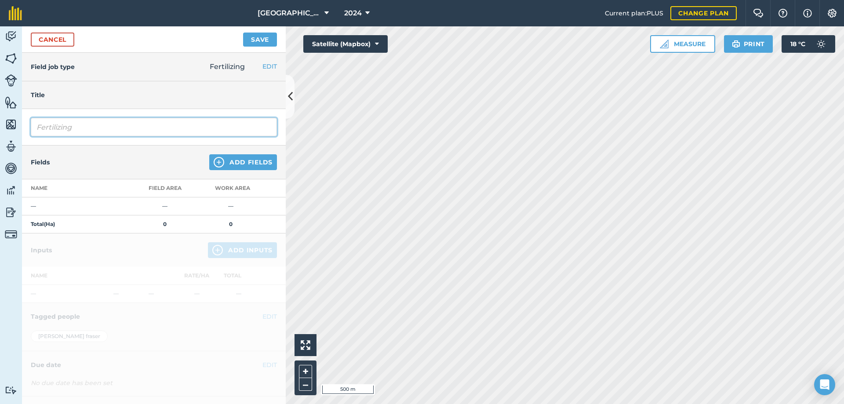
click at [67, 126] on input "Fertilizing" at bounding box center [154, 127] width 246 height 18
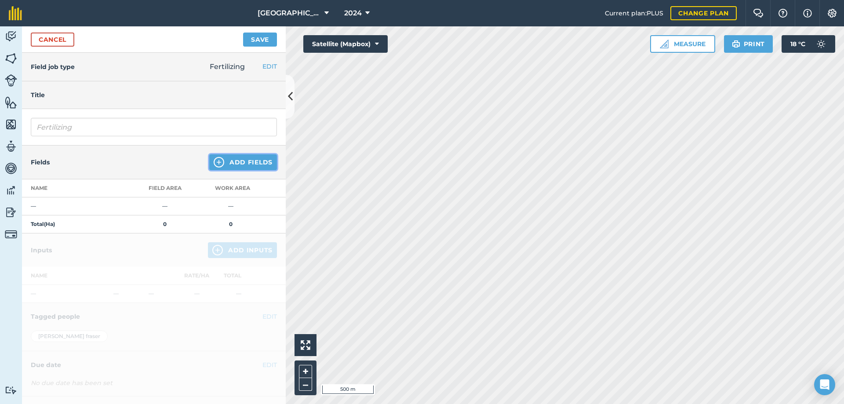
click at [240, 164] on button "Add Fields" at bounding box center [243, 162] width 68 height 16
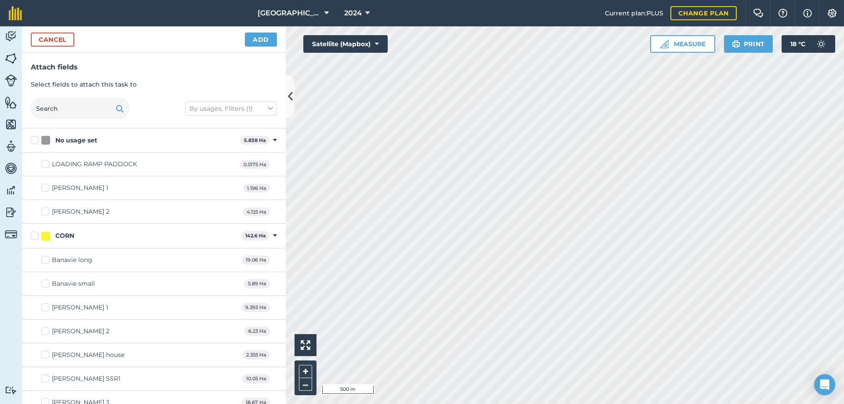
checkbox input "true"
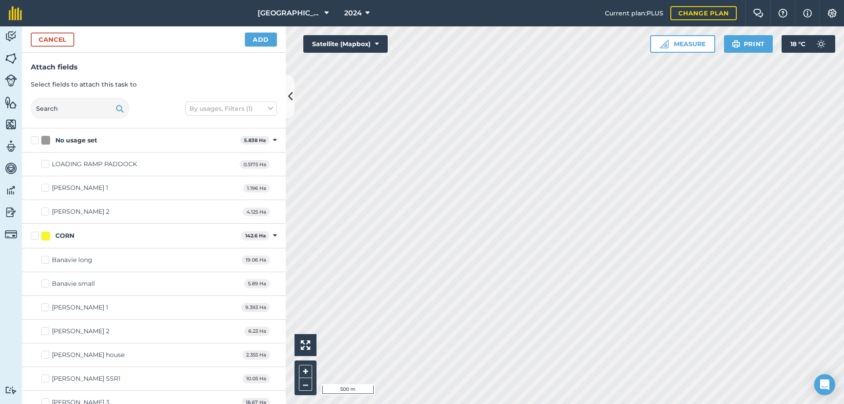
checkbox input "true"
click at [265, 43] on button "Add" at bounding box center [261, 40] width 32 height 14
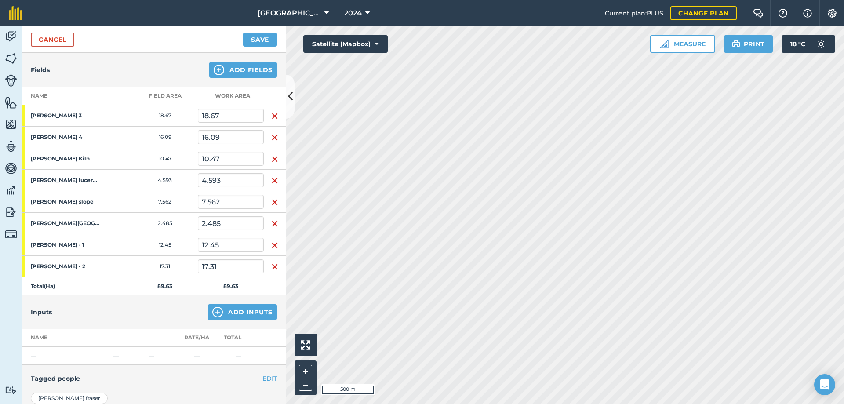
scroll to position [132, 0]
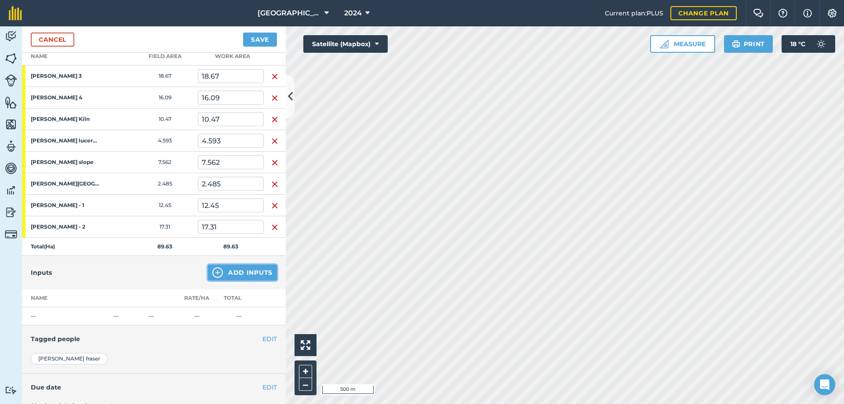
click at [241, 271] on button "Add Inputs" at bounding box center [242, 273] width 69 height 16
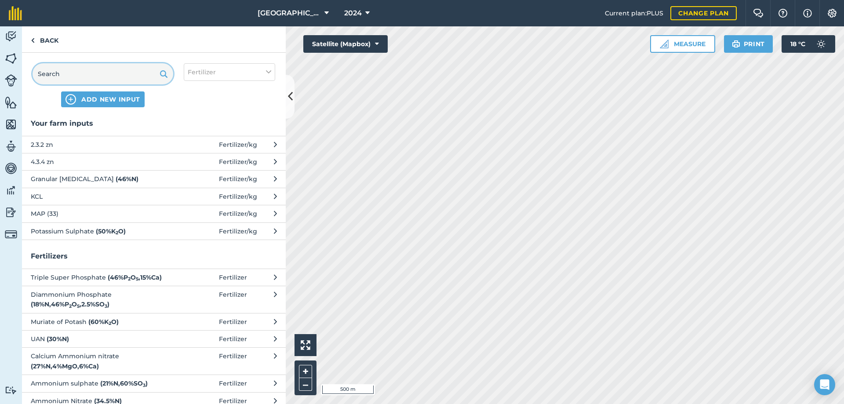
click at [61, 68] on input "text" at bounding box center [103, 73] width 141 height 21
type input "4"
click at [109, 98] on span "ADD NEW INPUT" at bounding box center [110, 99] width 59 height 9
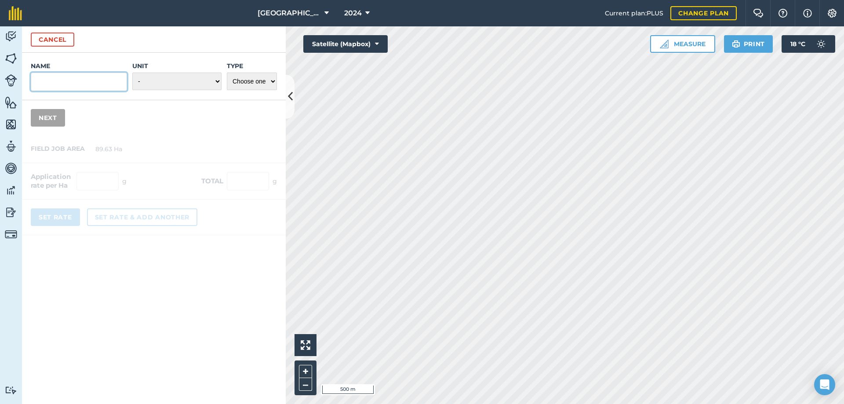
click at [61, 80] on input "Name" at bounding box center [79, 82] width 96 height 18
type input "4.3.4(38) 2%S 0.5%Zn"
click at [263, 83] on select "Choose one Fertilizer Seed Spray Fuel Other" at bounding box center [252, 82] width 50 height 18
select select "FERTILIZER"
click at [227, 73] on select "Choose one Fertilizer Seed Spray Fuel Other" at bounding box center [252, 82] width 50 height 18
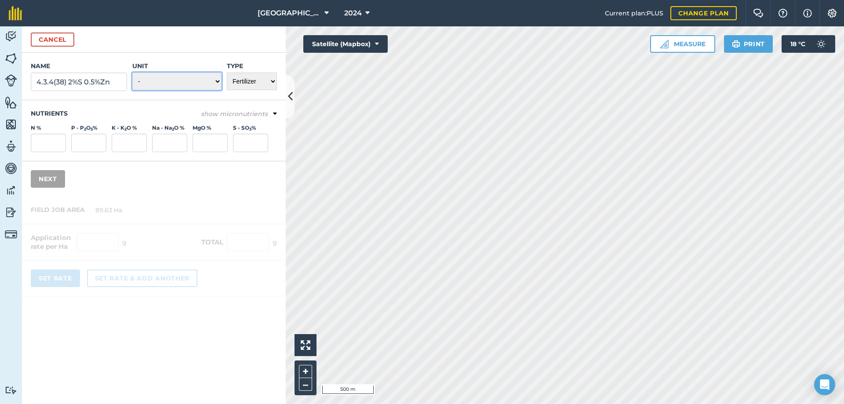
click at [196, 83] on select "- Grams/g Kilograms/kg Metric tonnes/t Millilitres/ml Litres/L Ounces/oz Pounds…" at bounding box center [176, 82] width 89 height 18
select select "KILOGRAMS"
click at [132, 73] on select "- Grams/g Kilograms/kg Metric tonnes/t Millilitres/ml Litres/L Ounces/oz Pounds…" at bounding box center [176, 82] width 89 height 18
click at [273, 112] on icon at bounding box center [275, 114] width 4 height 8
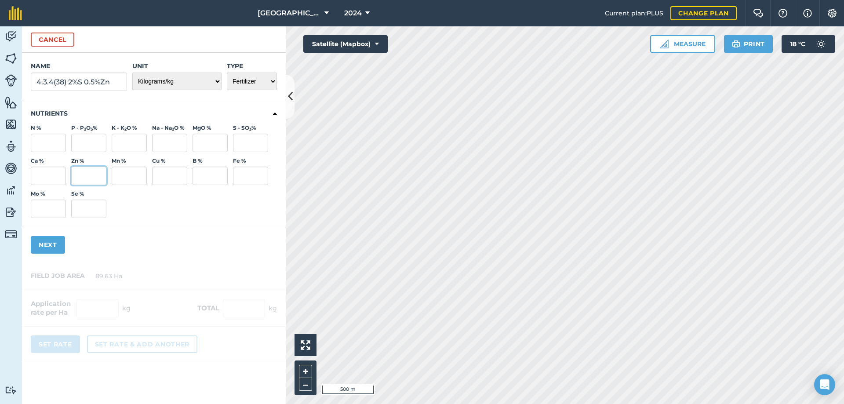
click at [80, 181] on input "Zn %" at bounding box center [88, 176] width 35 height 18
type input "1"
click at [254, 135] on input "S - SO 3 %" at bounding box center [250, 143] width 35 height 18
click at [101, 181] on input "0.5" at bounding box center [88, 176] width 35 height 18
type input "0"
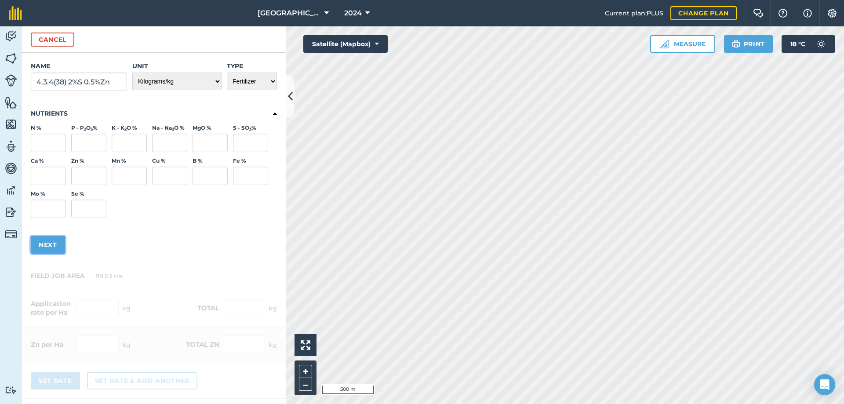
click at [42, 250] on button "Next" at bounding box center [48, 245] width 34 height 18
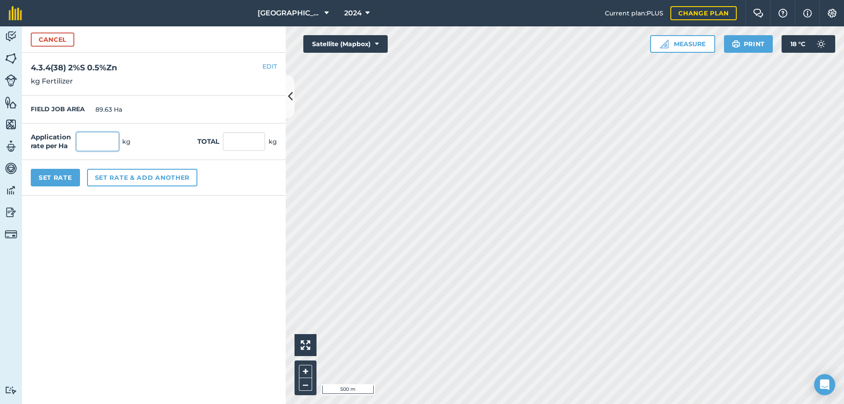
click at [105, 138] on input "text" at bounding box center [97, 141] width 42 height 18
type input "280"
type input "25,096.4"
click at [36, 175] on button "Set Rate" at bounding box center [55, 178] width 49 height 18
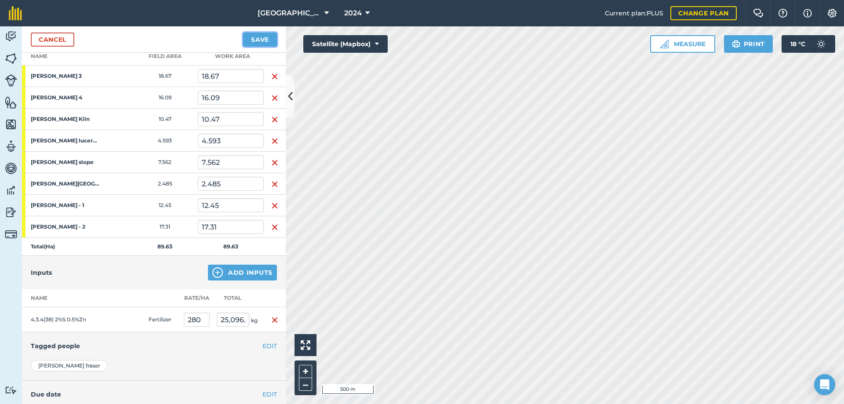
click at [261, 38] on button "Save" at bounding box center [260, 40] width 34 height 14
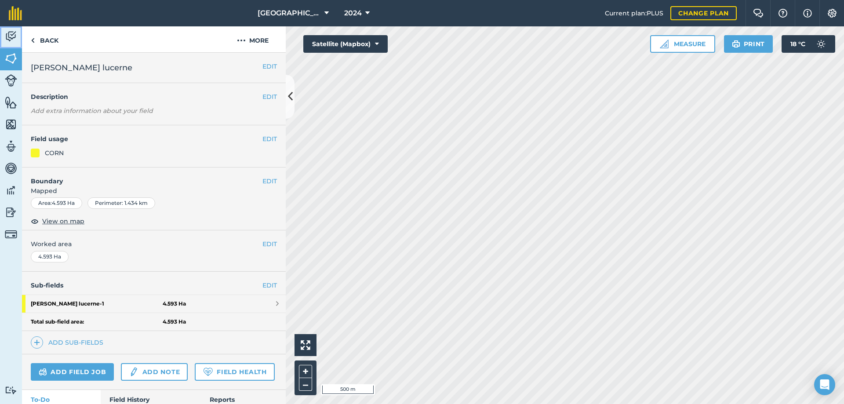
click at [8, 35] on img at bounding box center [11, 36] width 12 height 13
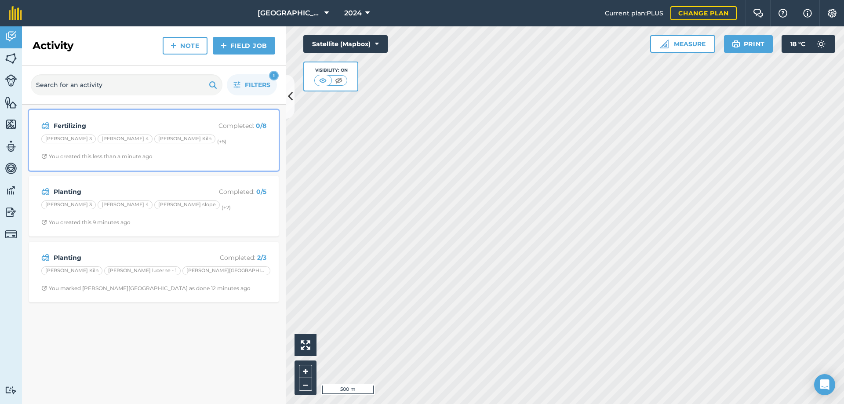
click at [260, 155] on span "You created this less than a minute ago" at bounding box center [153, 156] width 225 height 7
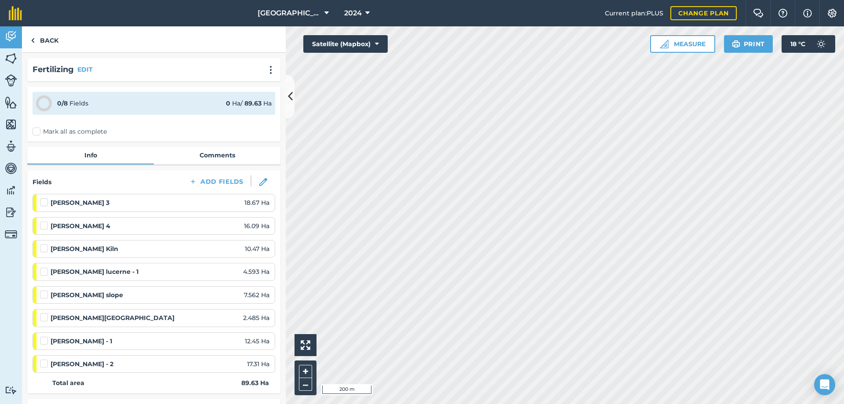
click at [42, 267] on label at bounding box center [45, 267] width 11 height 0
click at [42, 273] on input "checkbox" at bounding box center [43, 270] width 6 height 6
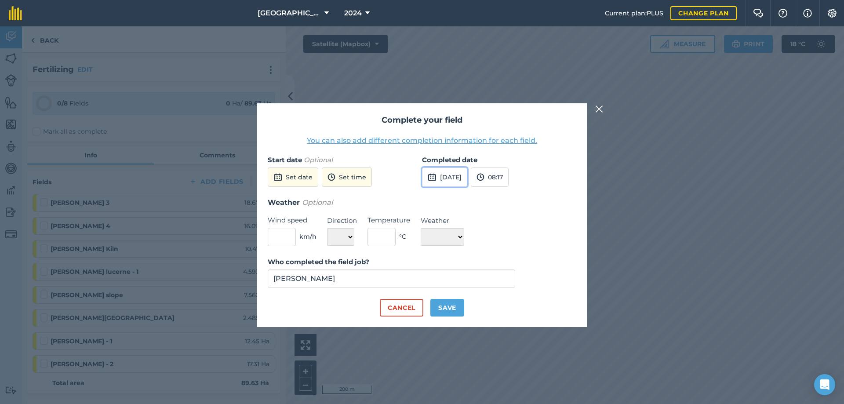
click at [443, 180] on button "[DATE]" at bounding box center [444, 176] width 45 height 19
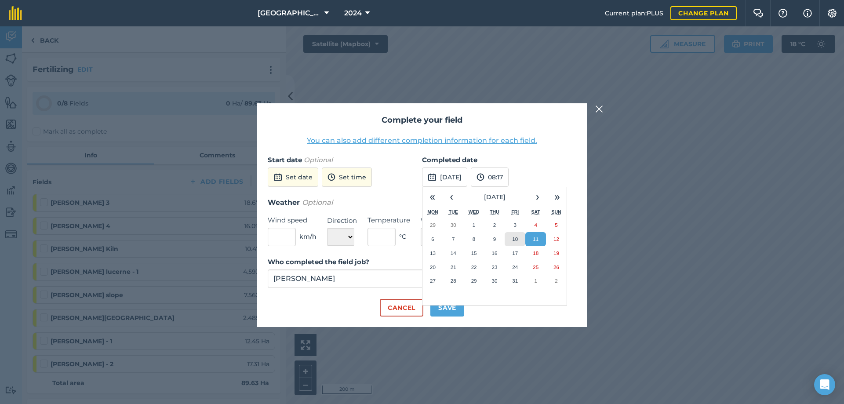
click at [510, 240] on button "10" at bounding box center [515, 239] width 21 height 14
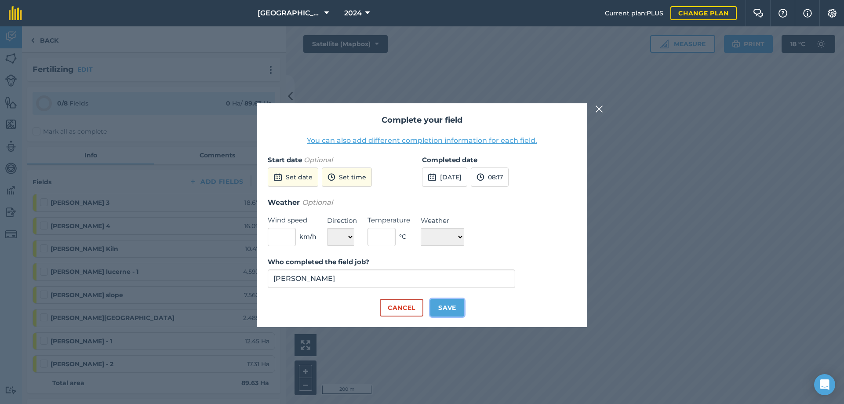
click at [451, 312] on button "Save" at bounding box center [447, 308] width 34 height 18
checkbox input "true"
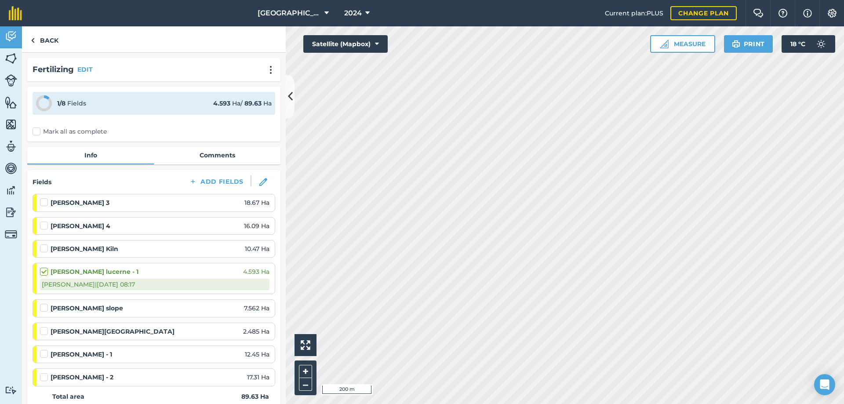
click at [41, 327] on label at bounding box center [45, 327] width 11 height 0
click at [41, 332] on input "checkbox" at bounding box center [43, 330] width 6 height 6
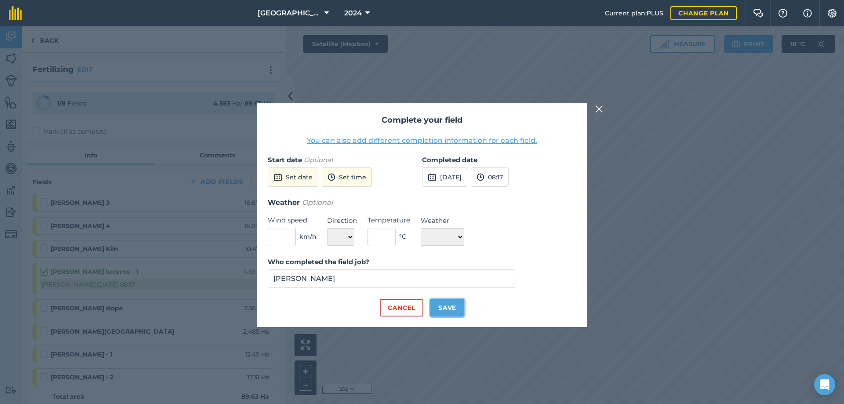
click at [450, 306] on button "Save" at bounding box center [447, 308] width 34 height 18
checkbox input "true"
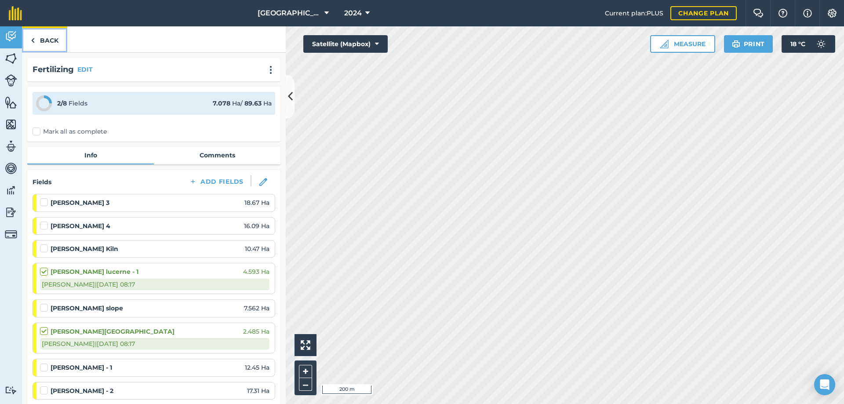
click at [53, 40] on link "Back" at bounding box center [44, 39] width 45 height 26
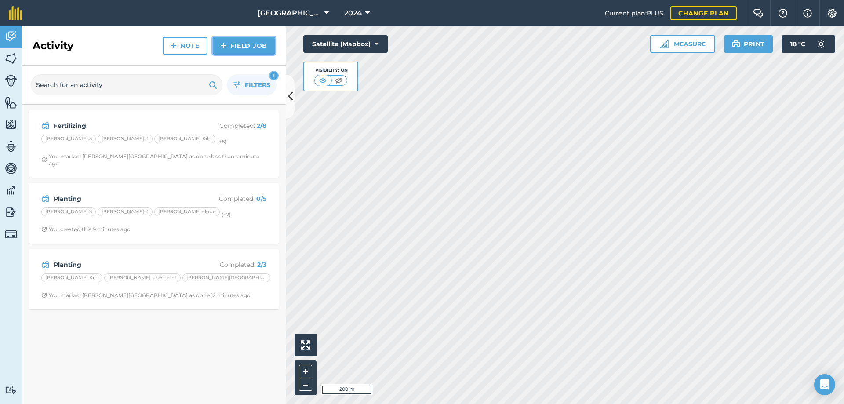
click at [249, 49] on link "Field Job" at bounding box center [244, 46] width 62 height 18
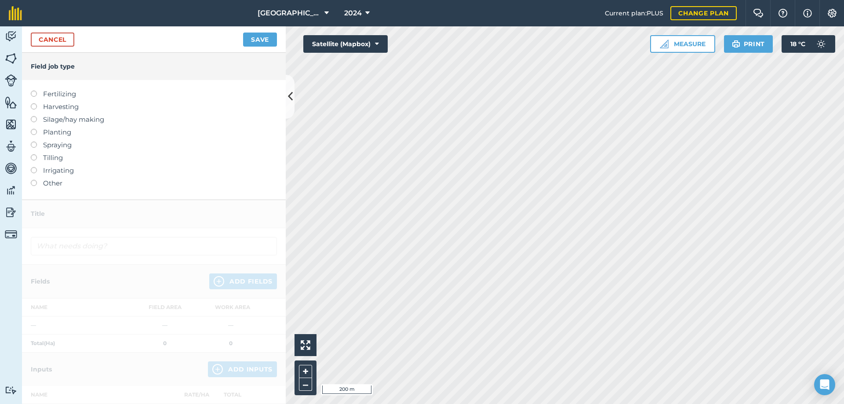
click at [38, 142] on label "Spraying" at bounding box center [154, 145] width 246 height 11
type input "Spraying"
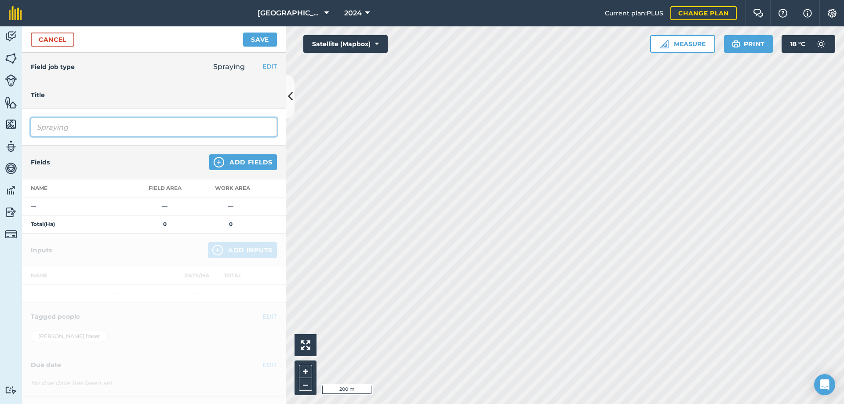
click at [100, 124] on input "Spraying" at bounding box center [154, 127] width 246 height 18
click at [43, 49] on div "Cancel Save" at bounding box center [154, 39] width 264 height 26
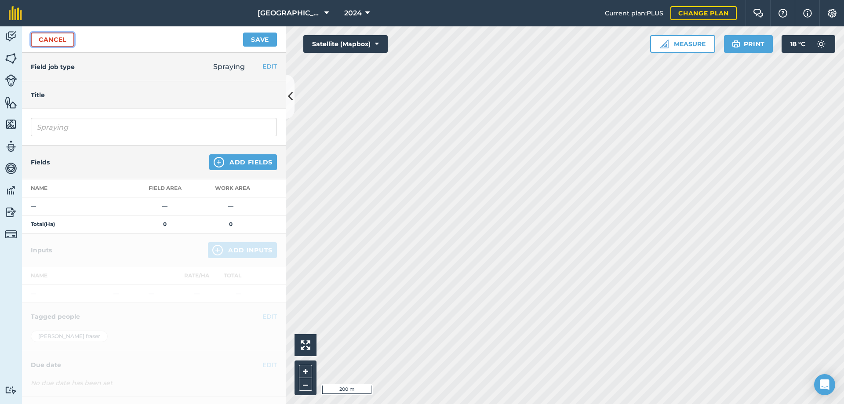
click at [45, 44] on link "Cancel" at bounding box center [53, 40] width 44 height 14
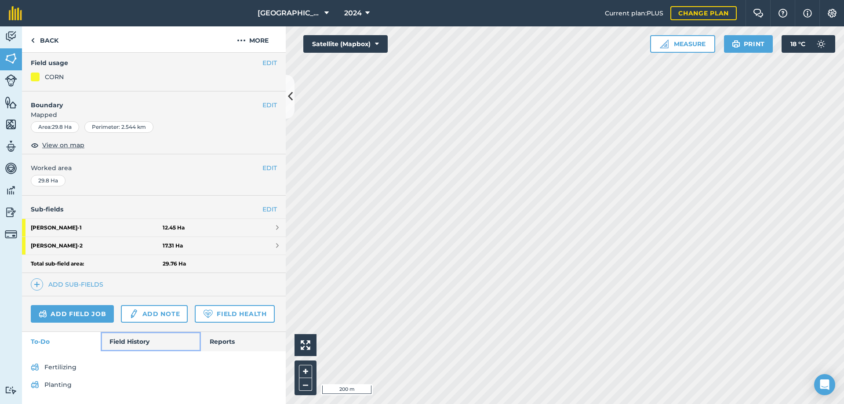
click at [120, 345] on link "Field History" at bounding box center [151, 341] width 100 height 19
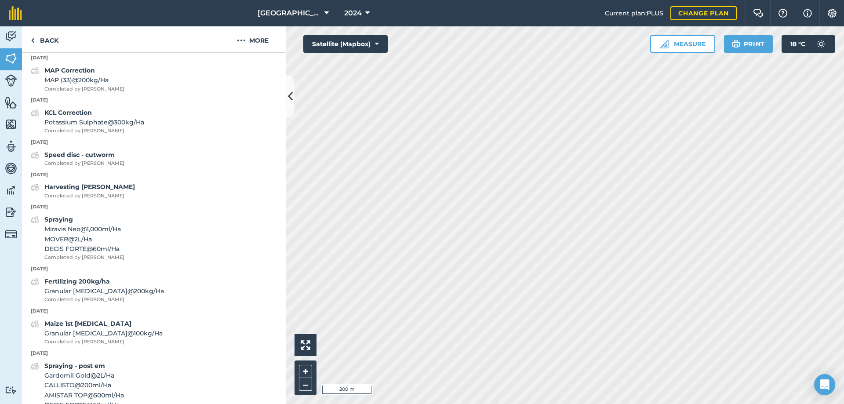
scroll to position [364, 0]
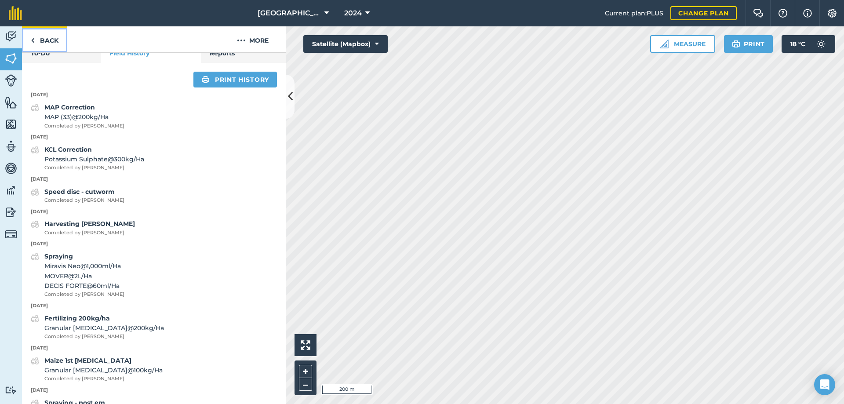
click at [55, 37] on link "Back" at bounding box center [44, 39] width 45 height 26
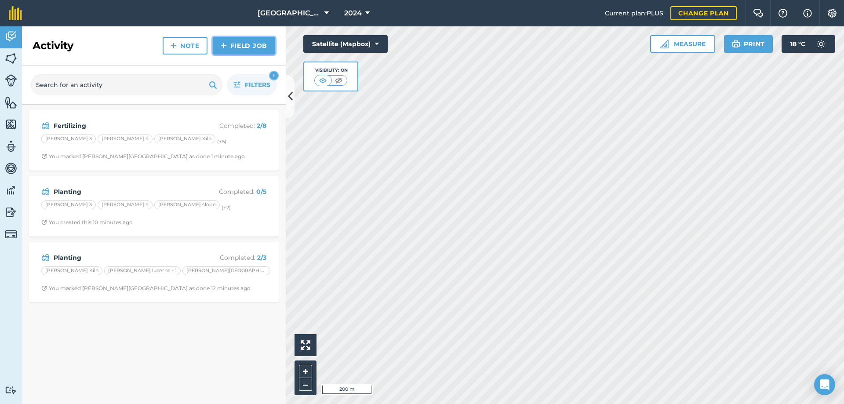
click at [255, 45] on link "Field Job" at bounding box center [244, 46] width 62 height 18
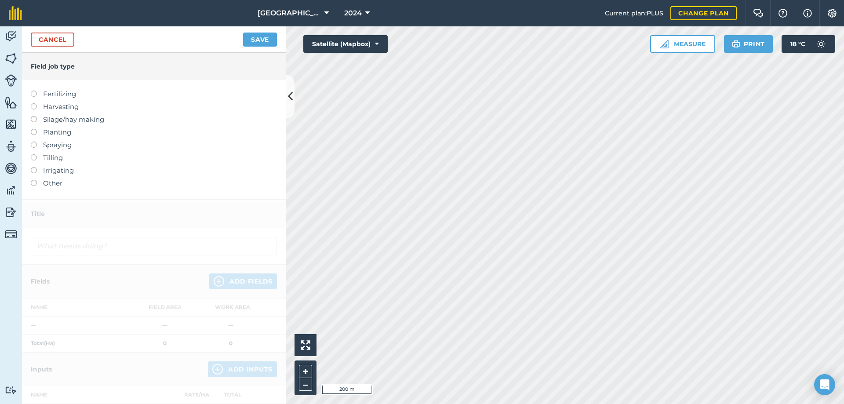
click at [36, 147] on label "Spraying" at bounding box center [154, 145] width 246 height 11
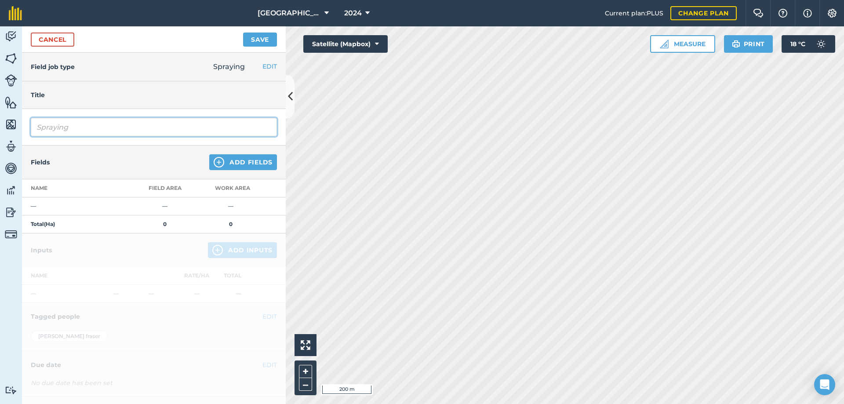
click at [79, 124] on input "Spraying" at bounding box center [154, 127] width 246 height 18
type input "Spraying - Pre em"
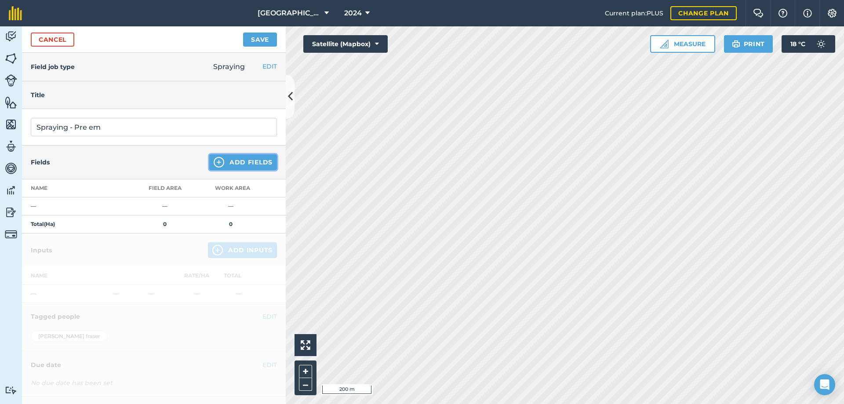
click at [251, 163] on button "Add Fields" at bounding box center [243, 162] width 68 height 16
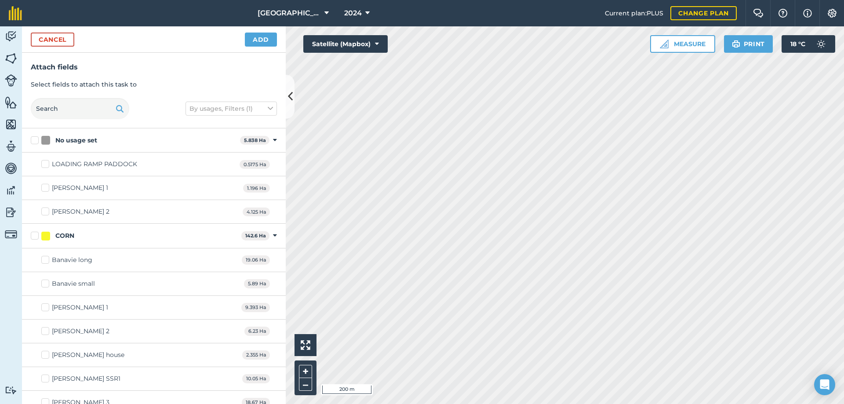
checkbox input "true"
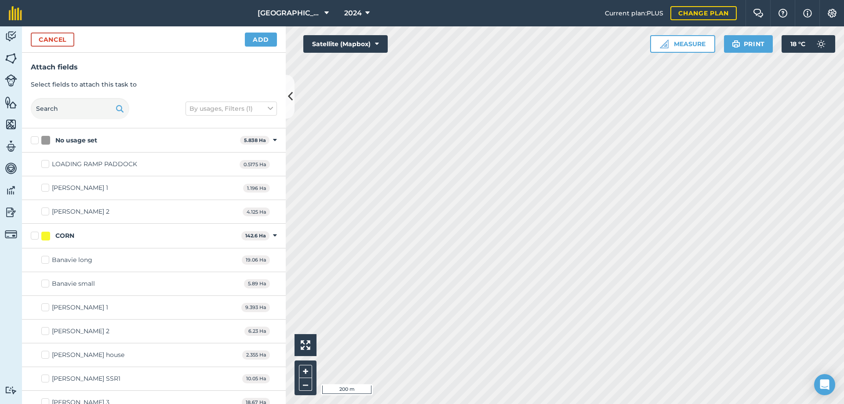
checkbox input "true"
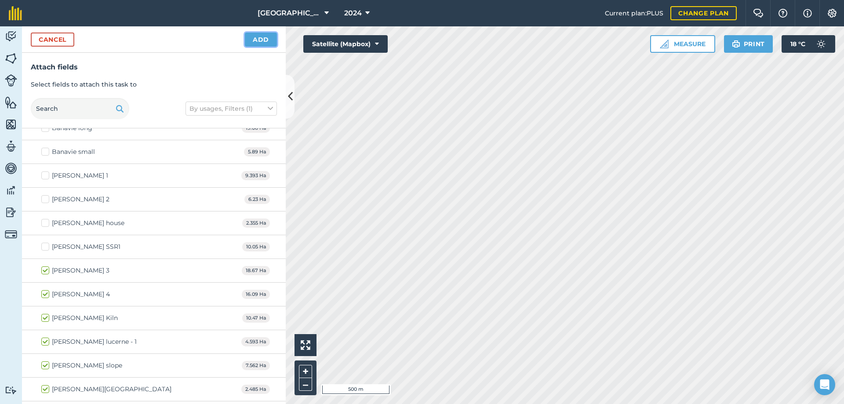
click at [267, 37] on button "Add" at bounding box center [261, 40] width 32 height 14
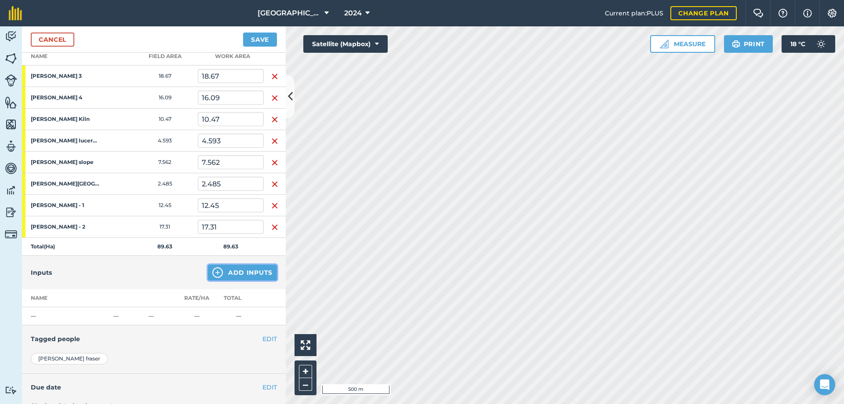
click at [235, 272] on button "Add Inputs" at bounding box center [242, 273] width 69 height 16
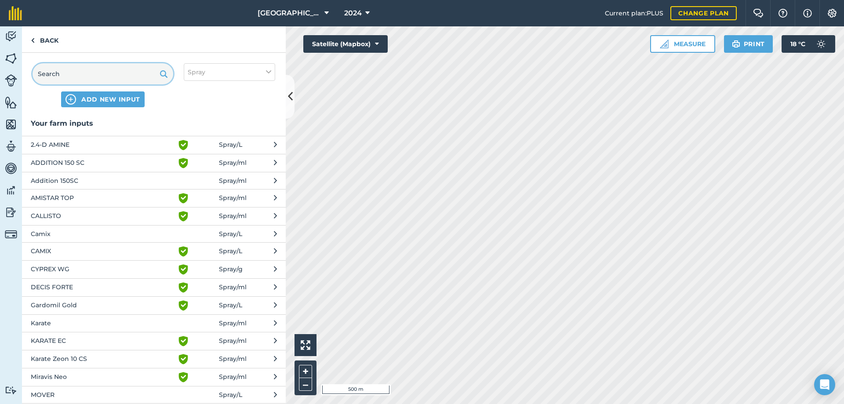
click at [85, 80] on input "text" at bounding box center [103, 73] width 141 height 21
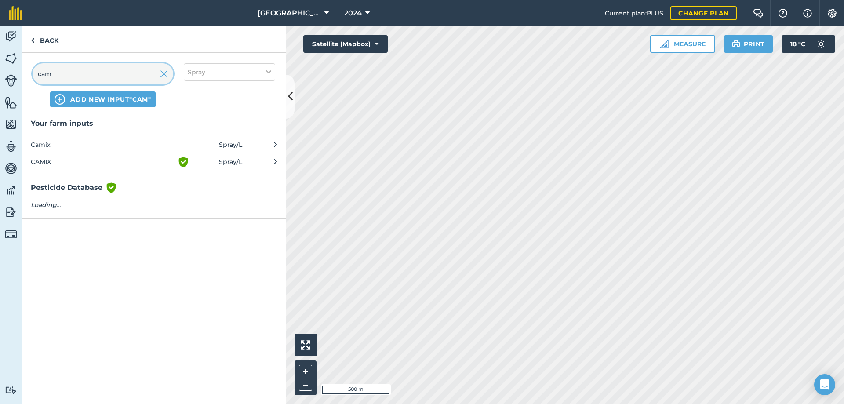
type input "cami"
click at [69, 164] on span "CAMIX" at bounding box center [103, 162] width 144 height 11
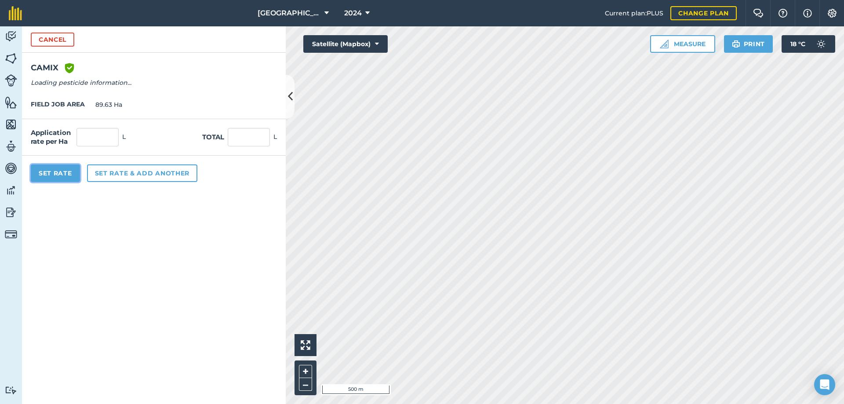
click at [69, 164] on button "Set Rate" at bounding box center [55, 173] width 49 height 18
click at [85, 136] on input "text" at bounding box center [97, 137] width 42 height 18
type input "1.5"
type input "134.445"
click at [146, 169] on button "Set rate & add another" at bounding box center [142, 173] width 110 height 18
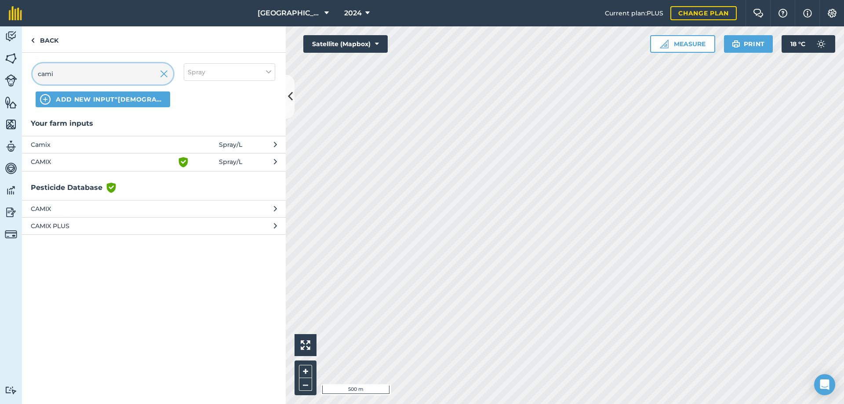
click at [77, 74] on input "cami" at bounding box center [103, 73] width 141 height 21
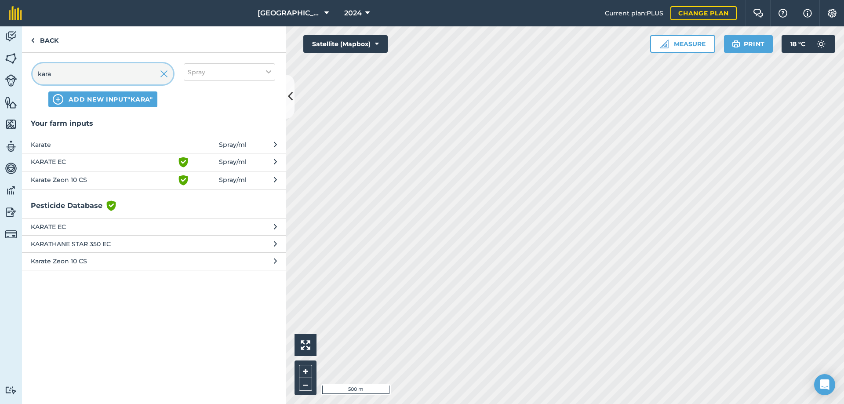
type input "kara"
click at [152, 182] on span "Karate Zeon 10 CS" at bounding box center [103, 180] width 144 height 11
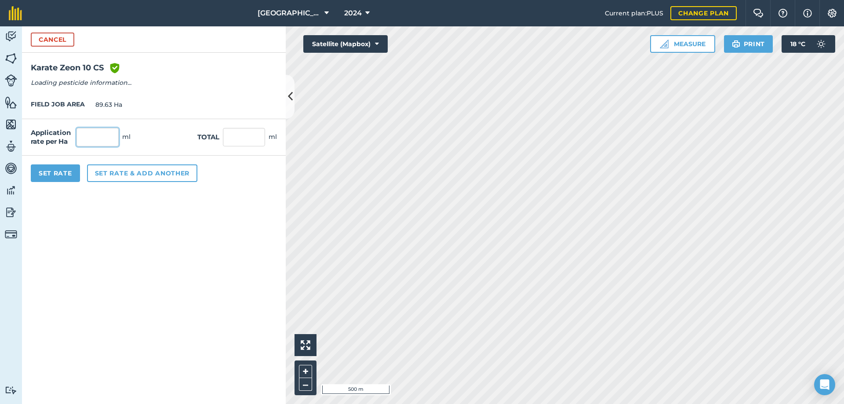
click at [104, 143] on input "text" at bounding box center [97, 137] width 42 height 18
type input "120"
type input "10,755.6"
click at [46, 178] on button "Set Rate" at bounding box center [55, 173] width 49 height 18
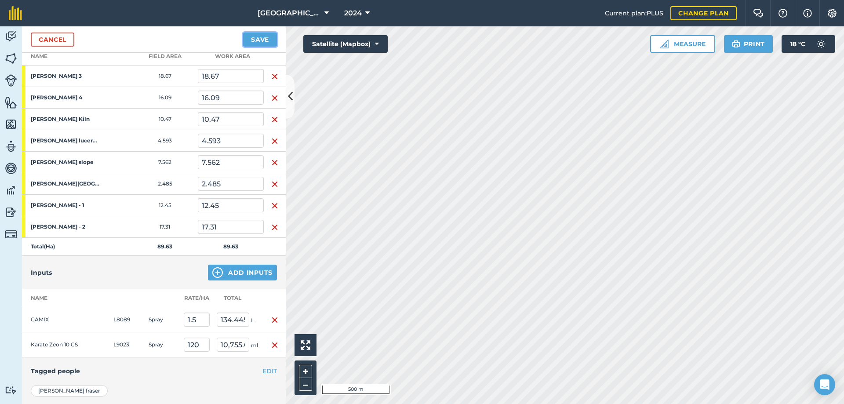
click at [263, 37] on button "Save" at bounding box center [260, 40] width 34 height 14
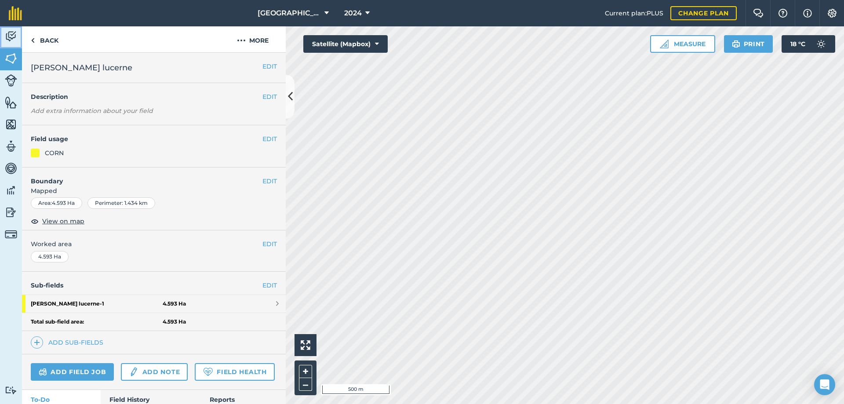
click at [5, 35] on img at bounding box center [11, 36] width 12 height 13
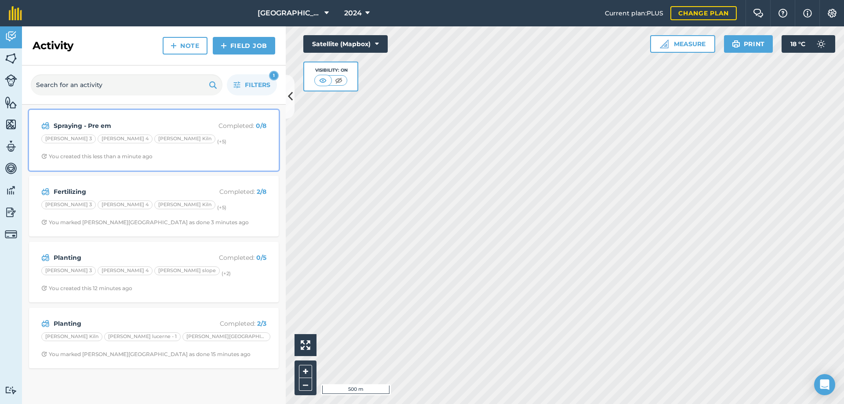
click at [175, 132] on div "Spraying - Pre em Completed : 0 / 8 [PERSON_NAME] 3 [PERSON_NAME] 4 [PERSON_NAM…" at bounding box center [153, 140] width 239 height 50
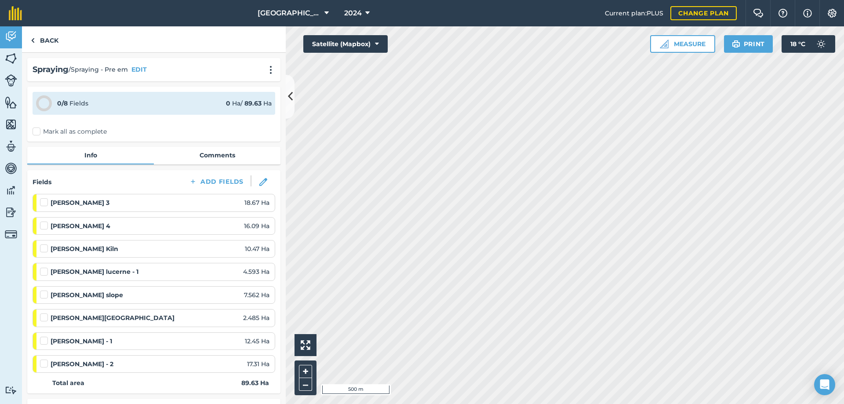
click at [42, 267] on label at bounding box center [45, 267] width 11 height 0
click at [42, 273] on input "checkbox" at bounding box center [43, 270] width 6 height 6
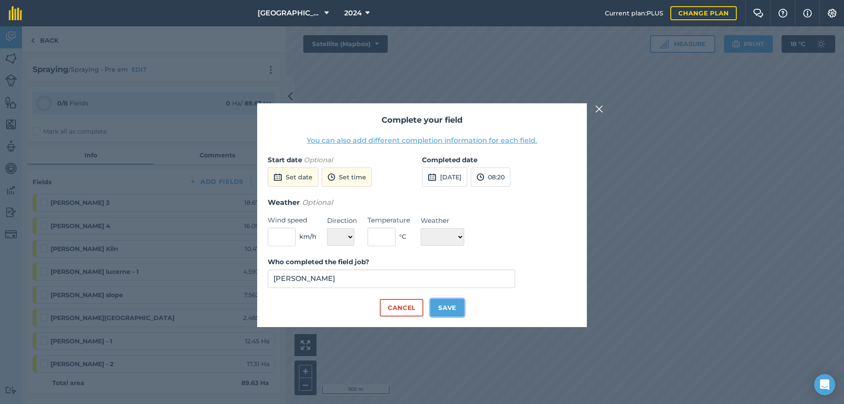
click at [451, 306] on button "Save" at bounding box center [447, 308] width 34 height 18
checkbox input "true"
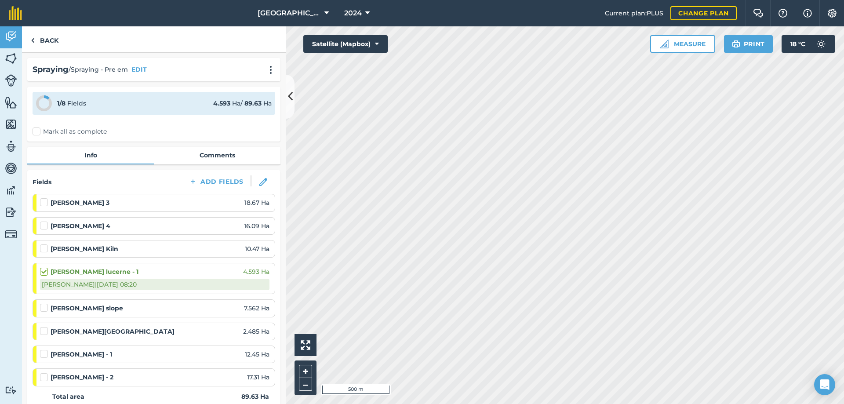
click at [41, 327] on label at bounding box center [45, 327] width 11 height 0
click at [41, 332] on input "checkbox" at bounding box center [43, 330] width 6 height 6
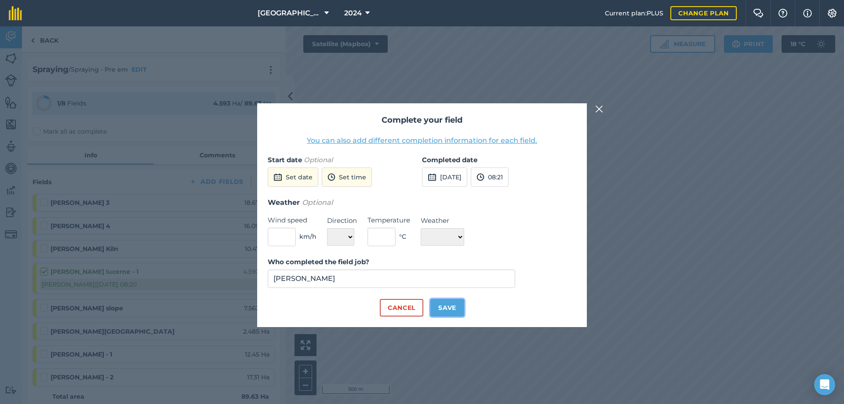
click at [447, 312] on button "Save" at bounding box center [447, 308] width 34 height 18
checkbox input "true"
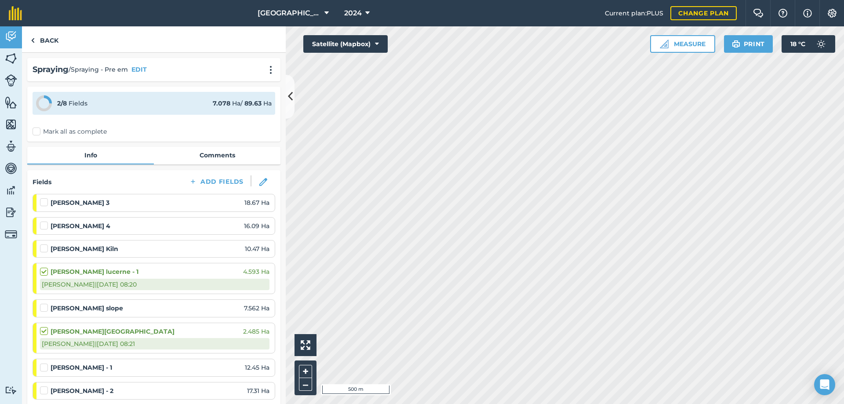
click at [44, 244] on label at bounding box center [45, 244] width 11 height 0
click at [44, 250] on input "checkbox" at bounding box center [43, 247] width 6 height 6
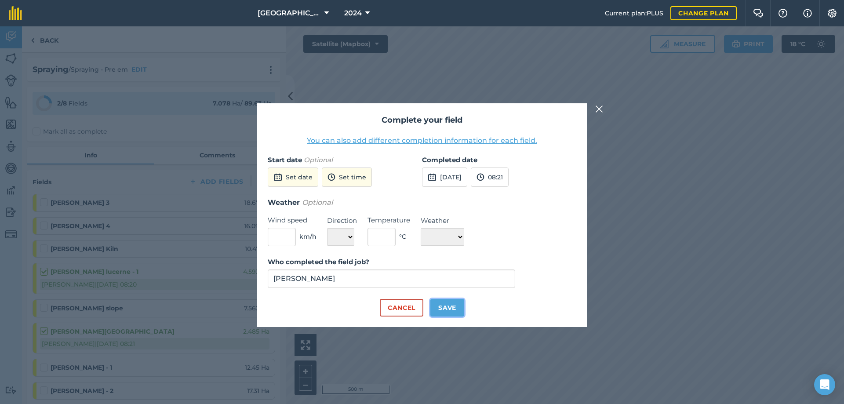
click at [443, 314] on button "Save" at bounding box center [447, 308] width 34 height 18
checkbox input "true"
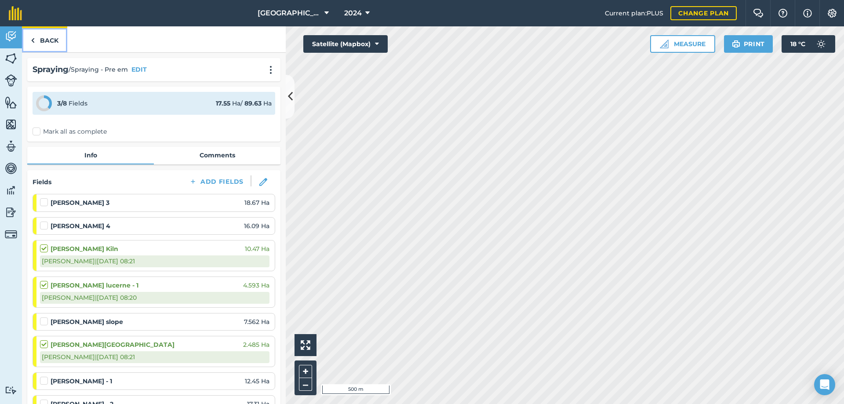
click at [55, 38] on link "Back" at bounding box center [44, 39] width 45 height 26
